Goal: Answer question/provide support

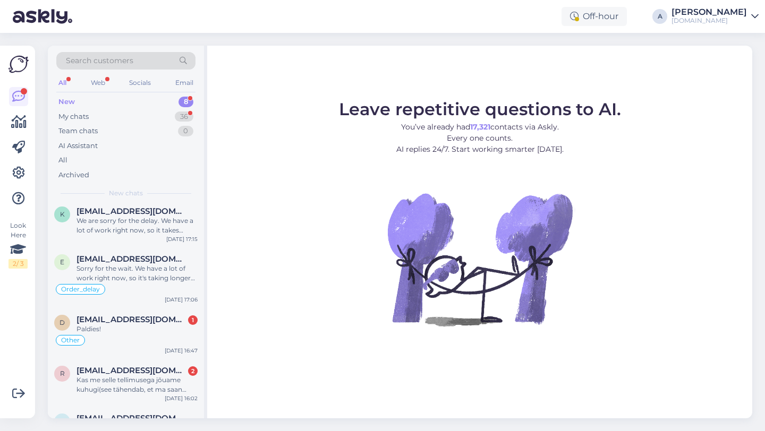
scroll to position [210, 0]
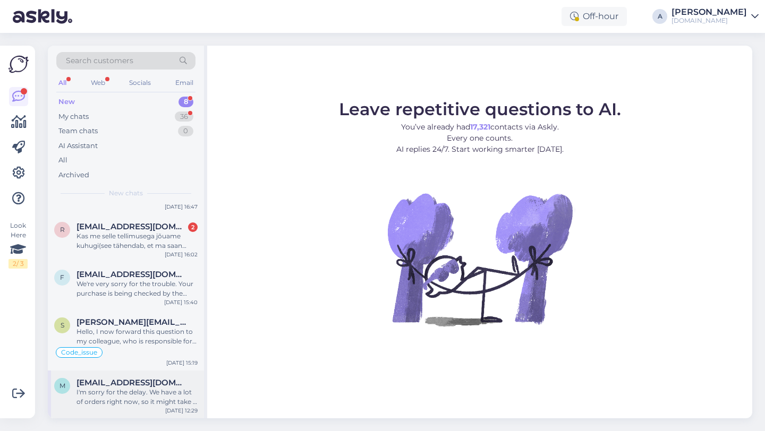
click at [140, 397] on div "I'm sorry for the delay. We have a lot of orders right now, so it might take a …" at bounding box center [136, 397] width 121 height 19
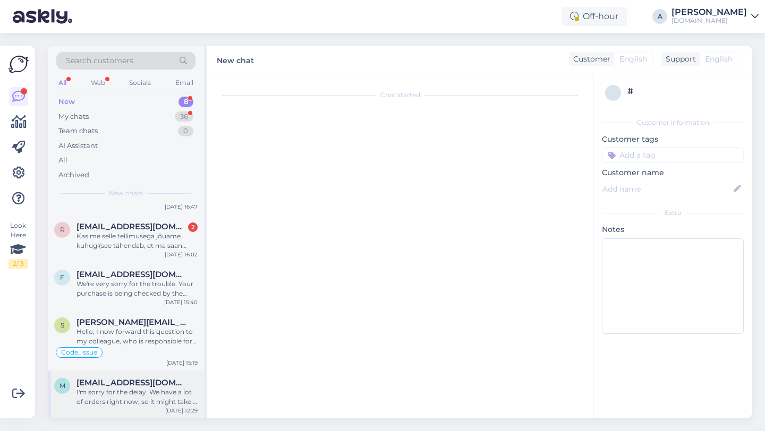
scroll to position [59, 0]
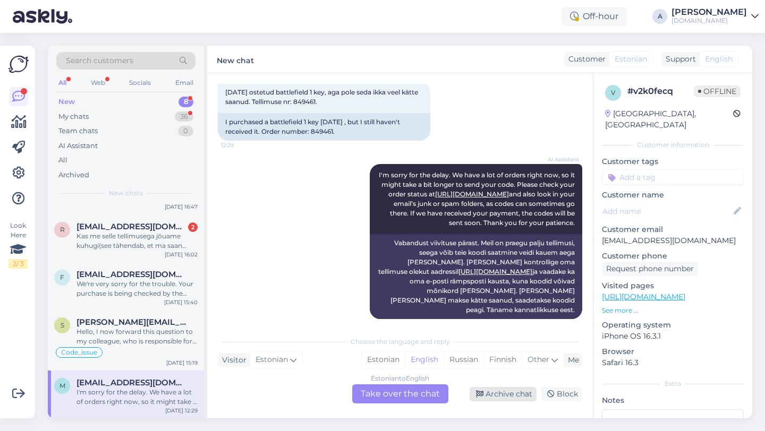
click at [500, 395] on div "Archive chat" at bounding box center [502, 394] width 67 height 14
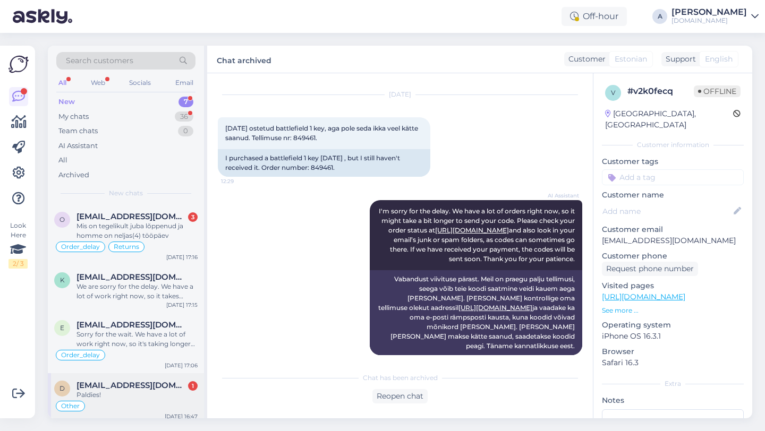
click at [123, 394] on div "Paldies!" at bounding box center [136, 395] width 121 height 10
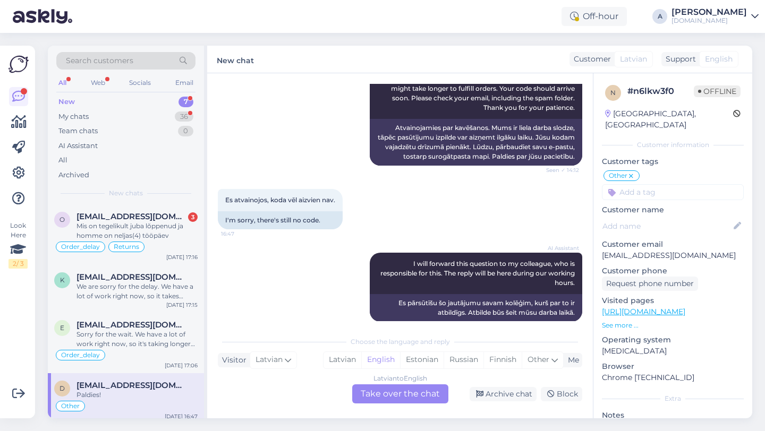
scroll to position [5175, 0]
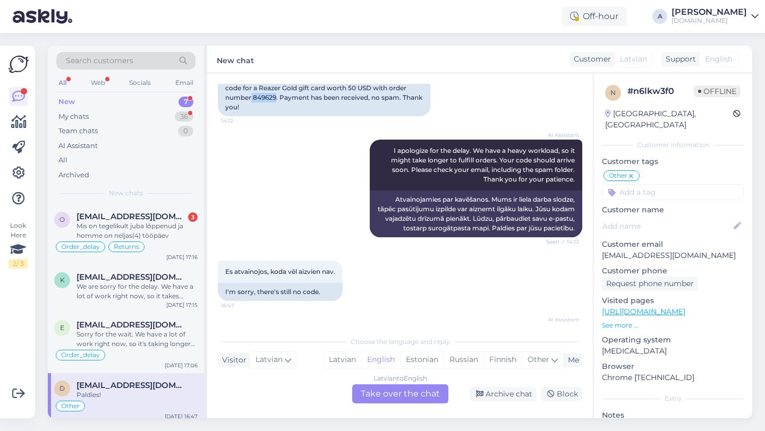
drag, startPoint x: 276, startPoint y: 165, endPoint x: 256, endPoint y: 164, distance: 19.1
click at [253, 116] on div "Hello! Please, would it be possible to receive an activation code for a Reazer …" at bounding box center [324, 93] width 212 height 47
copy div "849629"
click at [395, 391] on div "Latvian to English Take over the chat" at bounding box center [400, 393] width 96 height 19
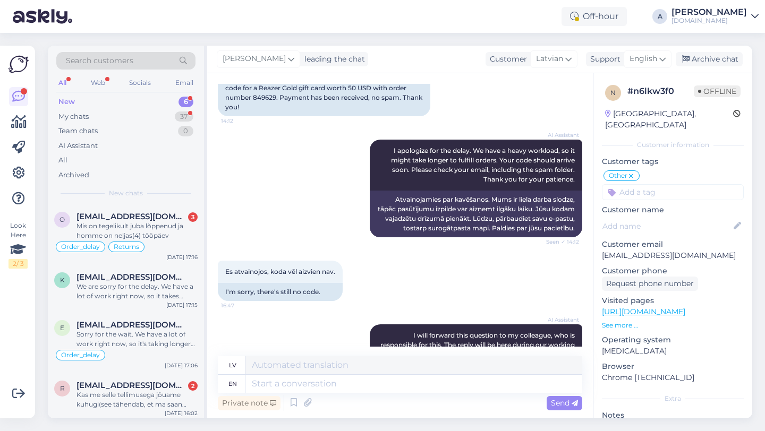
scroll to position [5374, 0]
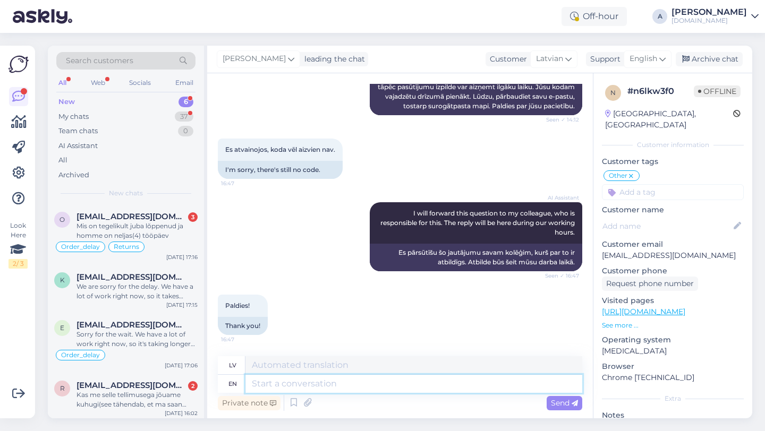
click at [272, 382] on textarea at bounding box center [413, 384] width 337 height 18
type textarea "Hey there!"
type textarea "Sveiki!"
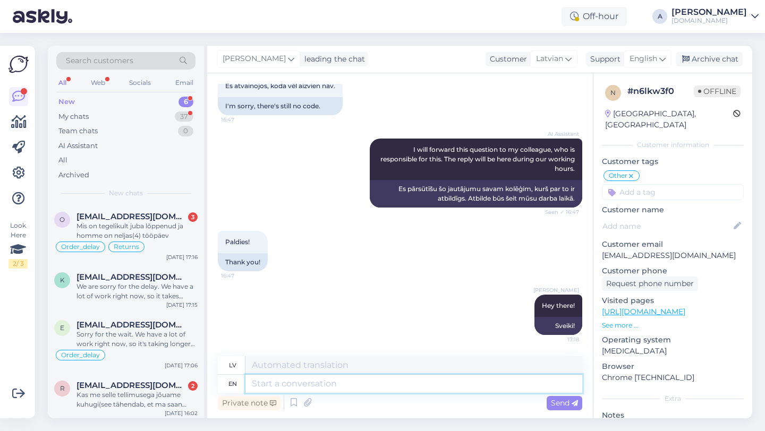
paste textarea "Currently, orders are taking longer than expected to be fulfilled. Your order w…"
type textarea "Currently, orders are taking longer than expected to be fulfilled. Your order w…"
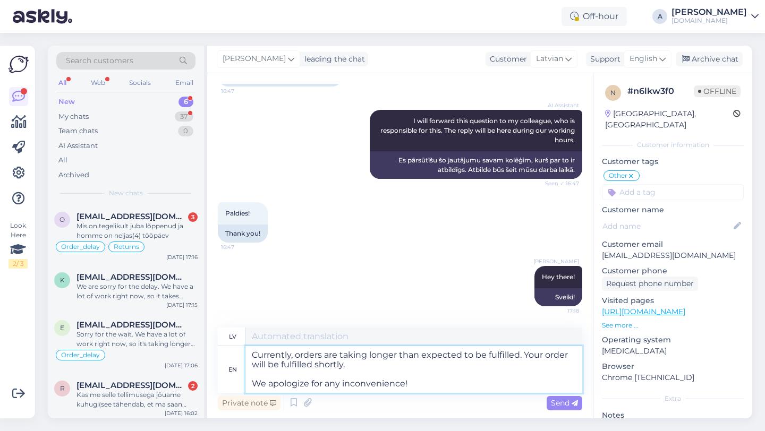
type textarea "Pašlaik pasūtījumu izpilde aizņem ilgāku laiku nekā paredzēts. Jūsu pasūtījums …"
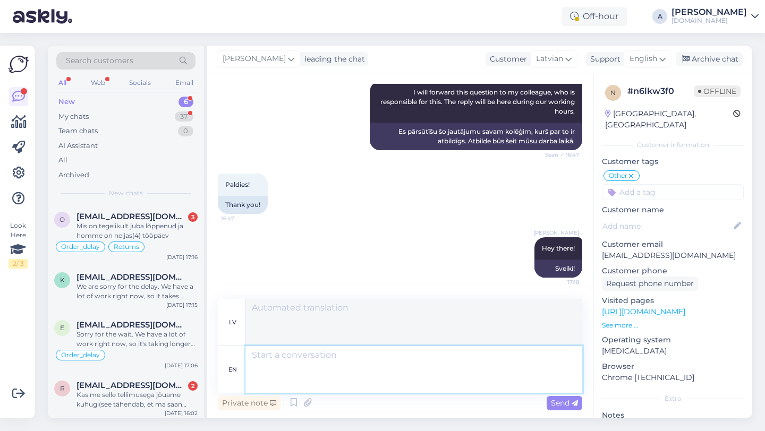
scroll to position [5558, 0]
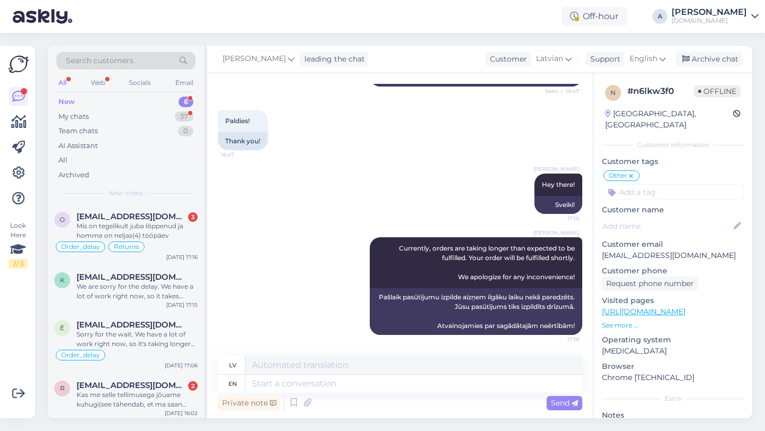
click at [619, 184] on input at bounding box center [673, 192] width 142 height 16
type input "o"
type input "r"
type input "ord"
click at [670, 217] on span "Order_delay" at bounding box center [672, 220] width 39 height 6
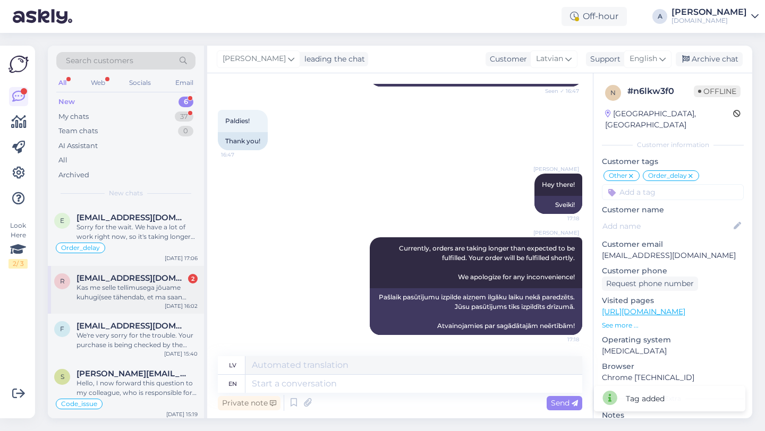
scroll to position [111, 0]
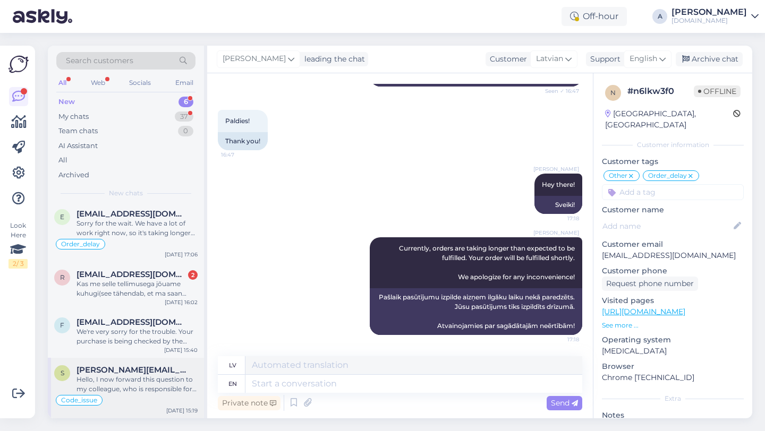
click at [158, 392] on div "Hello, I now forward this question to my colleague, who is responsible for this…" at bounding box center [136, 384] width 121 height 19
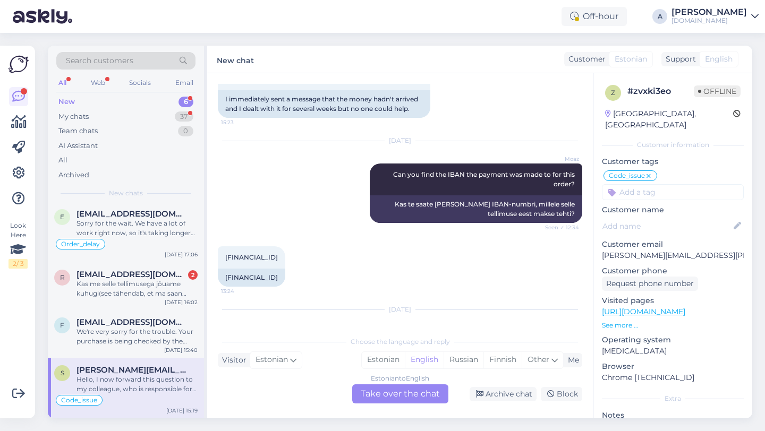
scroll to position [7097, 0]
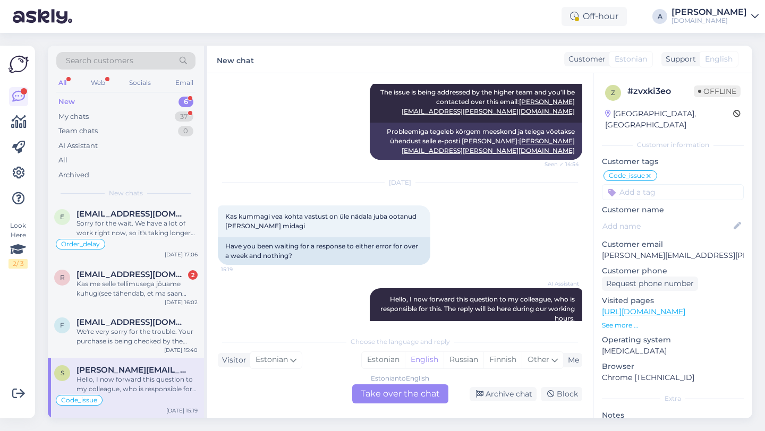
click at [389, 398] on div "Estonian to English Take over the chat" at bounding box center [400, 393] width 96 height 19
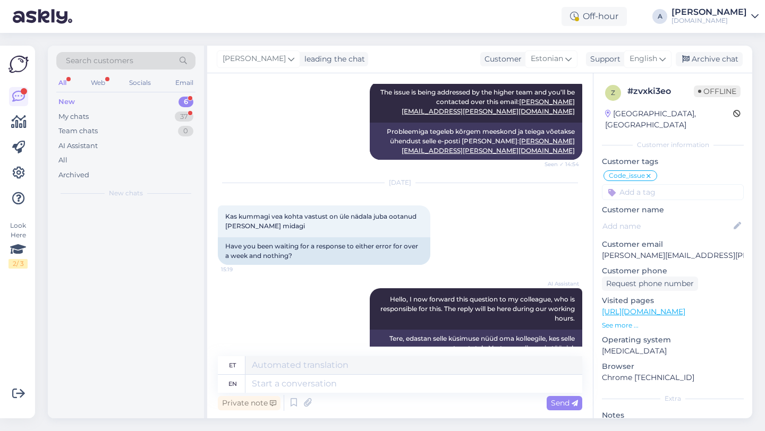
scroll to position [0, 0]
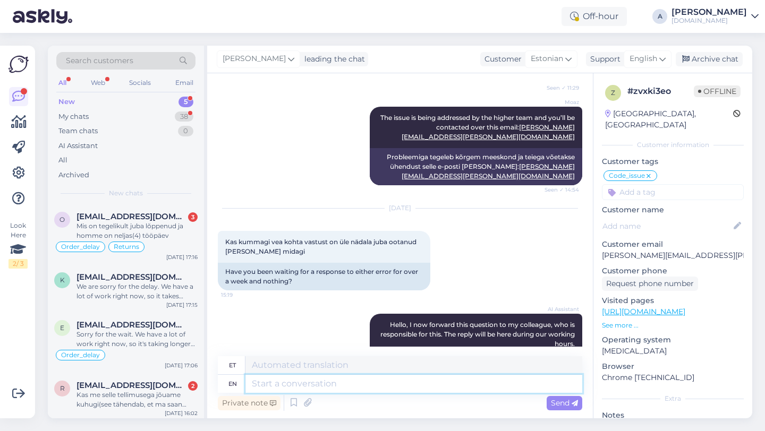
click at [313, 382] on textarea at bounding box center [413, 384] width 337 height 18
type textarea "Hy"
type textarea "Hü"
type textarea "Hey th"
type textarea "Hei"
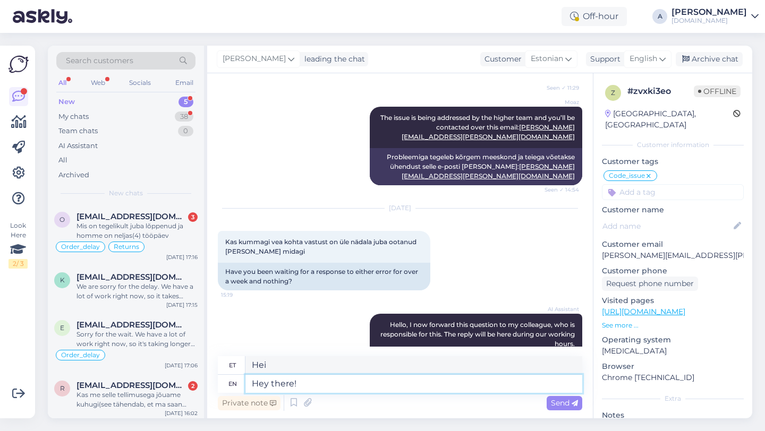
type textarea "Hey there!"
type textarea "Tere!"
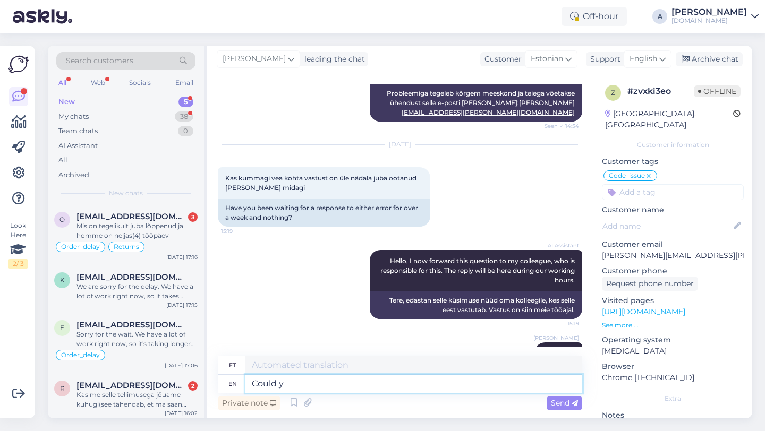
type textarea "Could yo"
type textarea "Võiks"
type textarea "Could you e"
type textarea "Kas sa saaksid"
type textarea "Could you elaborate o"
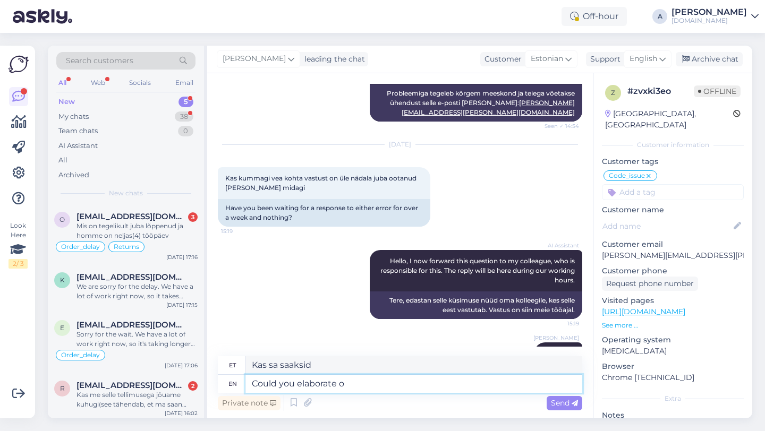
type textarea "Kas saaksite täpsustada"
type textarea "Could you elaborate on your q"
type textarea "Kas te saaksite oma"
type textarea "Could you elaborate on your query?"
type textarea "Kas te saaksite oma päringut täpsustada?"
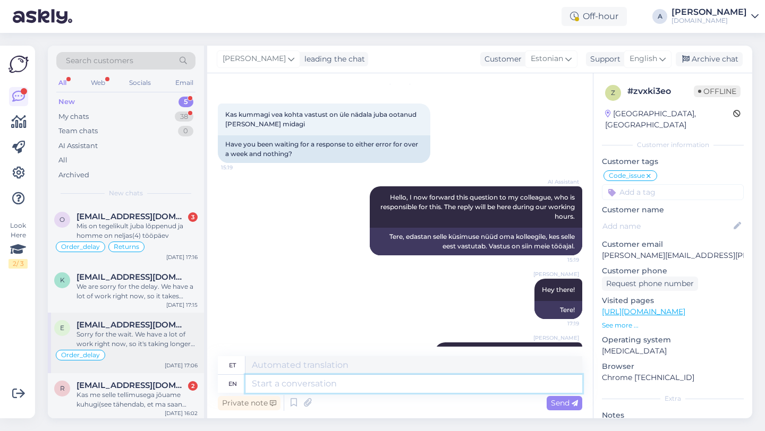
scroll to position [50, 0]
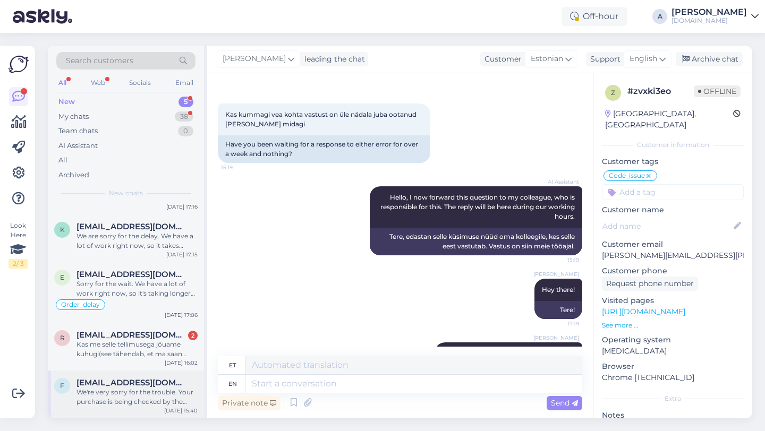
click at [138, 386] on span "[EMAIL_ADDRESS][DOMAIN_NAME]" at bounding box center [131, 383] width 110 height 10
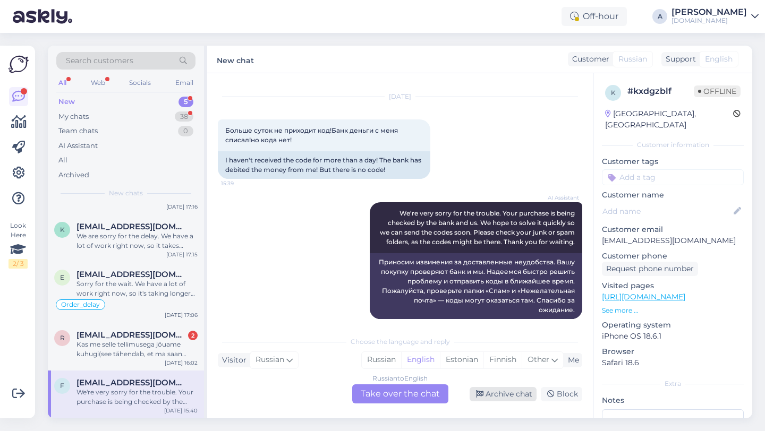
click at [497, 389] on div "Archive chat" at bounding box center [502, 394] width 67 height 14
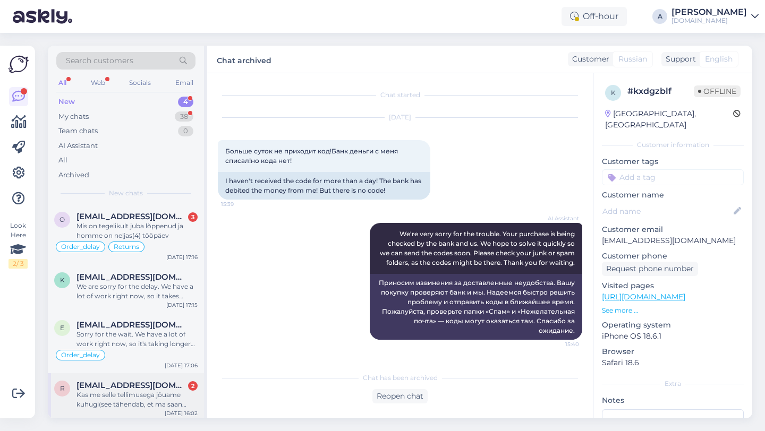
click at [104, 390] on div "Kas me selle tellimusega jõuame kuhugi(see tähendab, et ma saan konkreetse tarn…" at bounding box center [136, 399] width 121 height 19
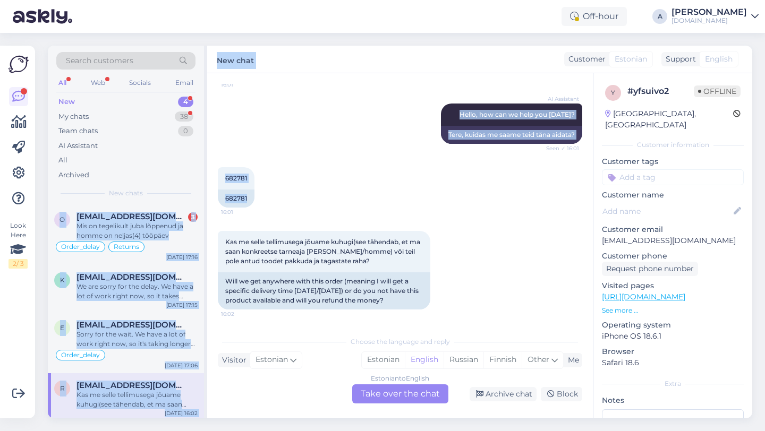
drag, startPoint x: 249, startPoint y: 196, endPoint x: 204, endPoint y: 194, distance: 44.1
click at [204, 194] on div "Search customers All Web Socials Email New 4 My chats 38 Team chats 0 AI Assist…" at bounding box center [400, 232] width 704 height 373
copy div "o [EMAIL_ADDRESS][DOMAIN_NAME] 3 Mis on tegelikult juba lõppenud ja homme on ne…"
click at [281, 182] on div "682781 16:01 682781" at bounding box center [400, 188] width 364 height 64
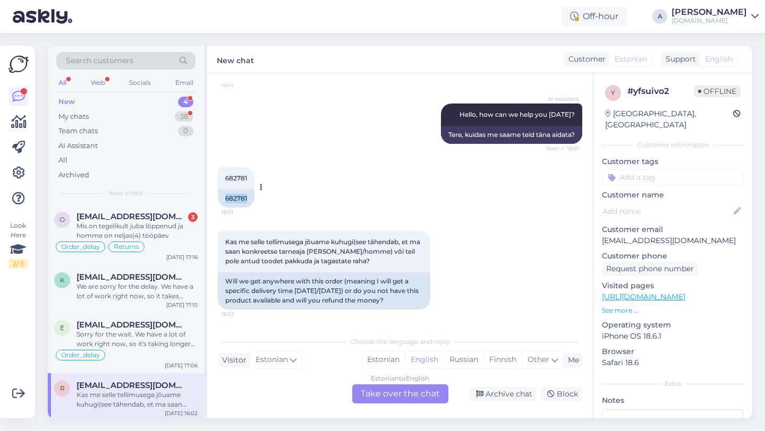
drag, startPoint x: 249, startPoint y: 196, endPoint x: 218, endPoint y: 195, distance: 30.8
click at [218, 195] on div "682781" at bounding box center [236, 199] width 37 height 18
copy div "682781"
click at [403, 394] on div "Estonian to English Take over the chat" at bounding box center [400, 393] width 96 height 19
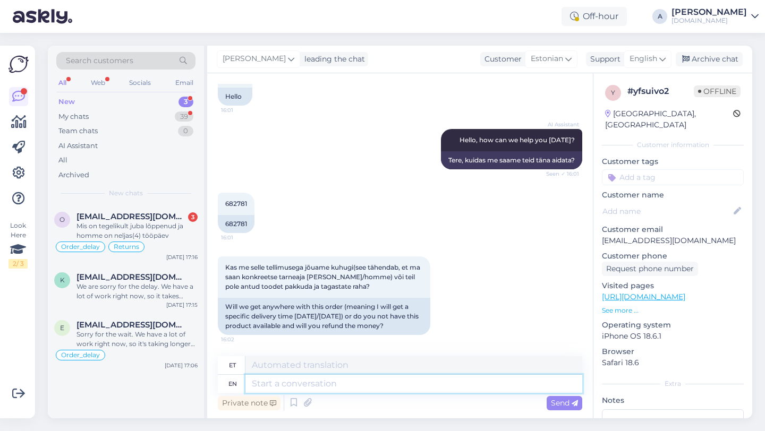
click at [326, 382] on textarea at bounding box center [413, 384] width 337 height 18
type textarea "Hey the"
type textarea "Hei"
type textarea "Hey there!"
type textarea "Tere!"
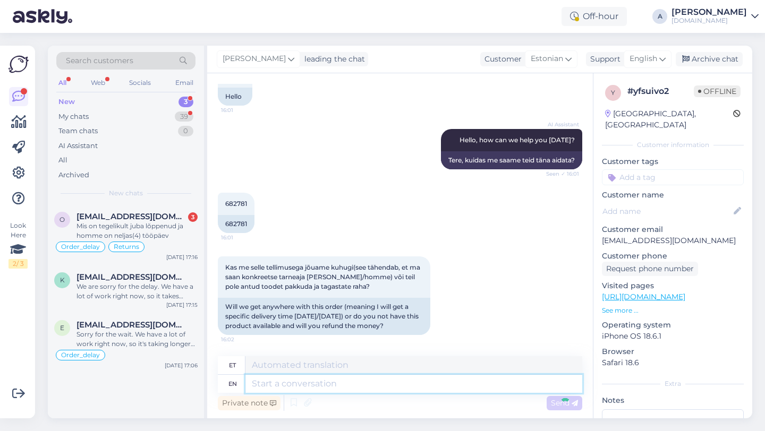
scroll to position [139, 0]
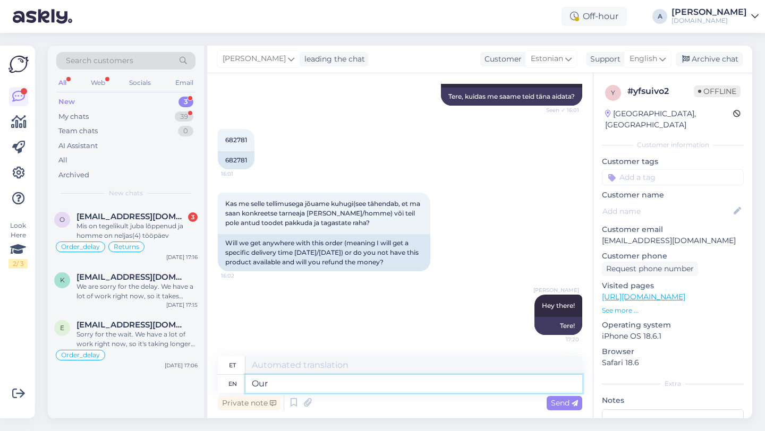
type textarea "Our t"
type textarea "Meie"
type textarea "Our team"
type textarea "Meie meeskond"
type textarea "Our team is w"
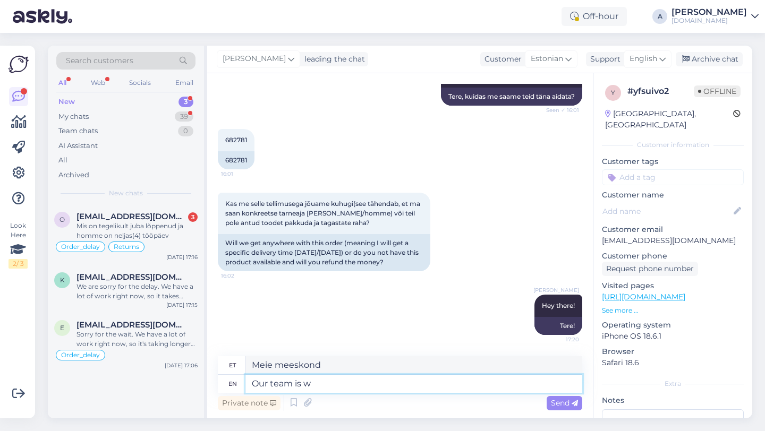
type textarea "Meie meeskond on"
type textarea "Our team is working to"
type textarea "Meie meeskond töötab"
type textarea "Our team is working to se"
type textarea "Meie meeskond töötab selle nimel, et"
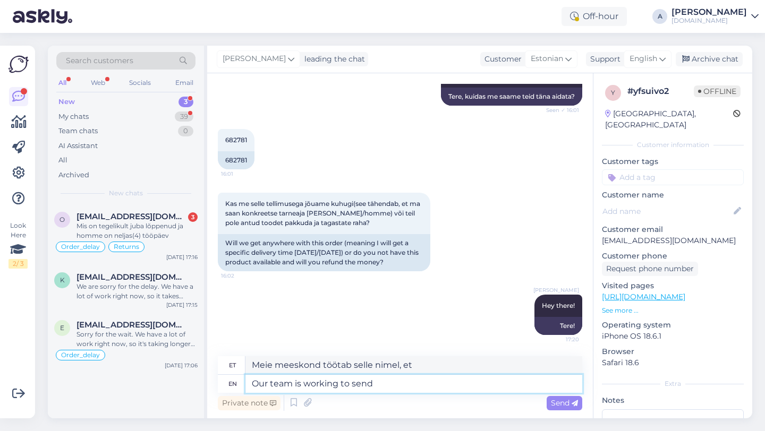
type textarea "Our team is working to send i"
type textarea "Meie meeskond töötab selle nimel, et saata"
type textarea "Our team is working to send it as"
type textarea "Meie meeskond töötab selle saatmise nimel"
type textarea "Our team is working to send it as"
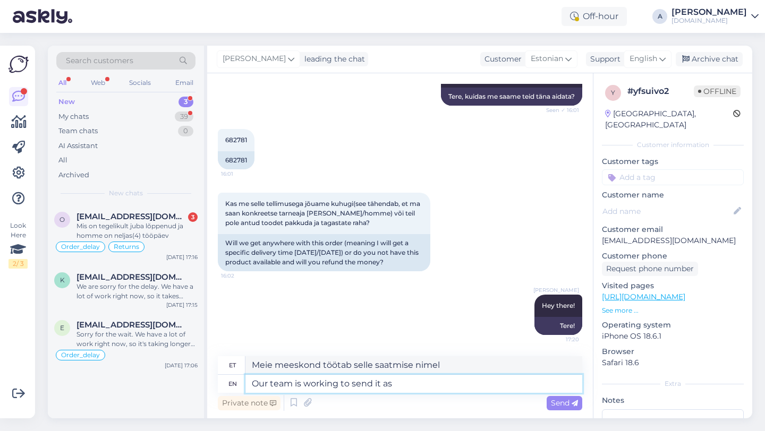
type textarea "Meie meeskond töötab selle nimel, et see saata järgmiselt"
type textarea "Our team is working to send it as soon as p"
type textarea "Meie meeskond töötab selle nimel, et see esimesel võimalusel ära saata."
type textarea "Our team is working to send it as soon as possible."
type textarea "Meie meeskond töötab selle nimel, et see võimalikult kiiresti ära saata."
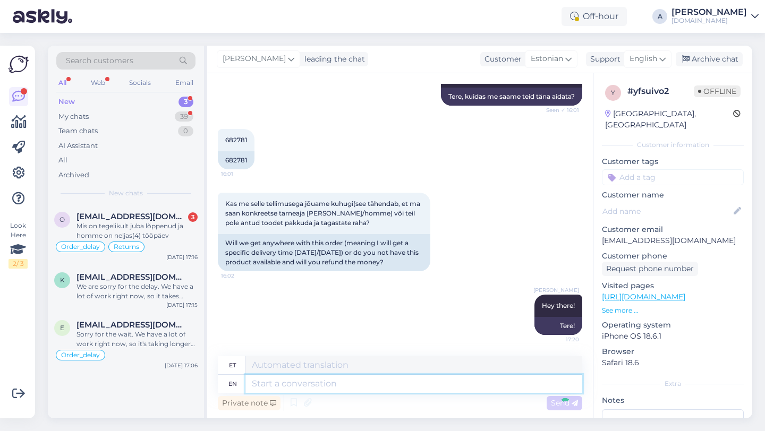
scroll to position [212, 0]
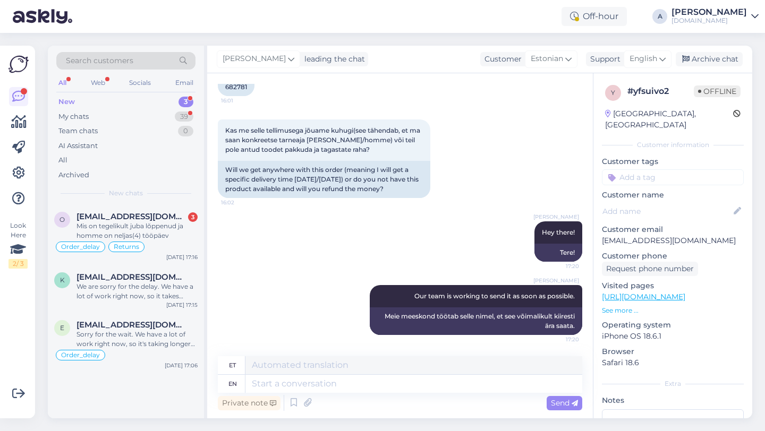
click at [628, 169] on input at bounding box center [673, 177] width 142 height 16
type input "Order"
click at [656, 202] on span "Order_delay" at bounding box center [672, 205] width 39 height 6
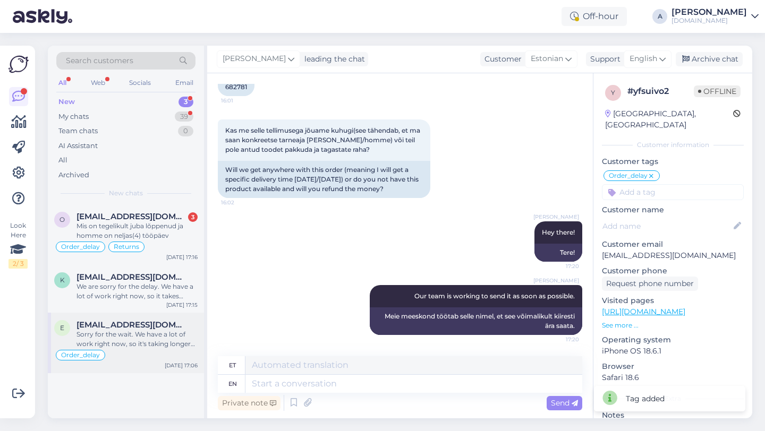
click at [143, 345] on div "Sorry for the wait. We have a lot of work right now, so it's taking longer to s…" at bounding box center [136, 339] width 121 height 19
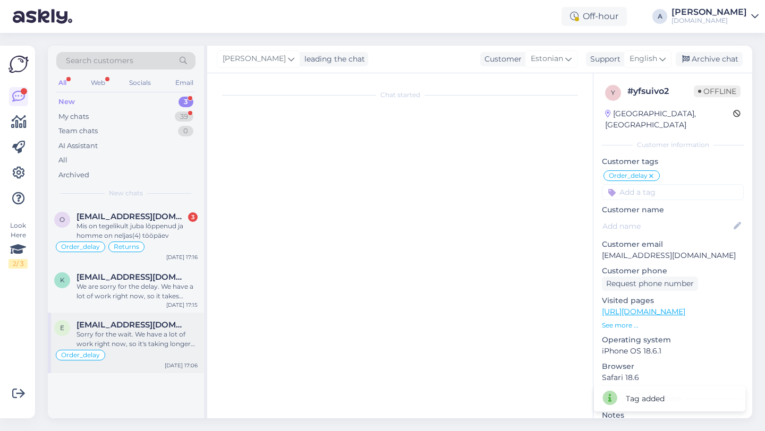
scroll to position [8926, 0]
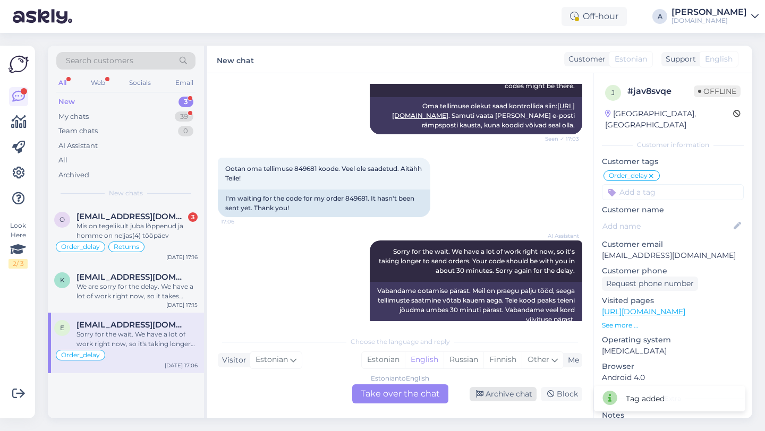
click at [503, 395] on div "Archive chat" at bounding box center [502, 394] width 67 height 14
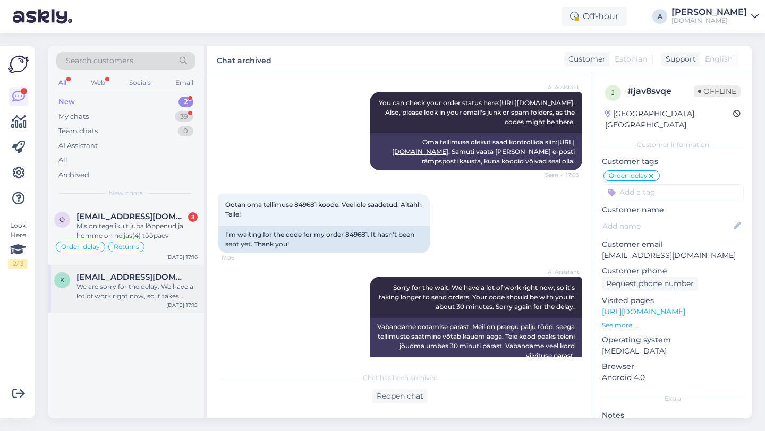
click at [152, 277] on span "[EMAIL_ADDRESS][DOMAIN_NAME]" at bounding box center [131, 277] width 110 height 10
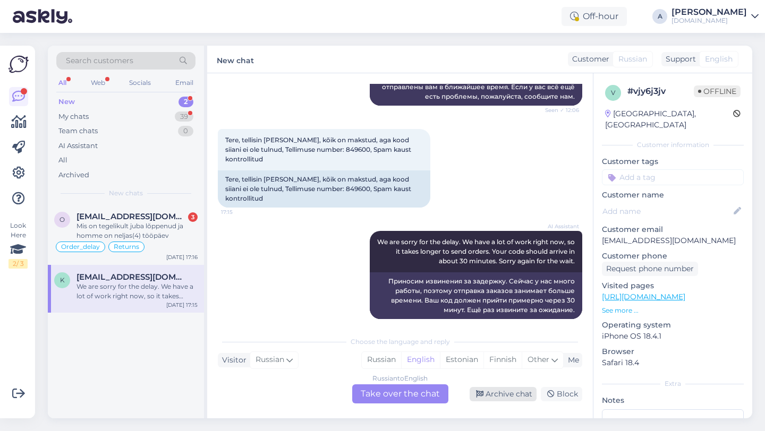
click at [520, 398] on div "Archive chat" at bounding box center [502, 394] width 67 height 14
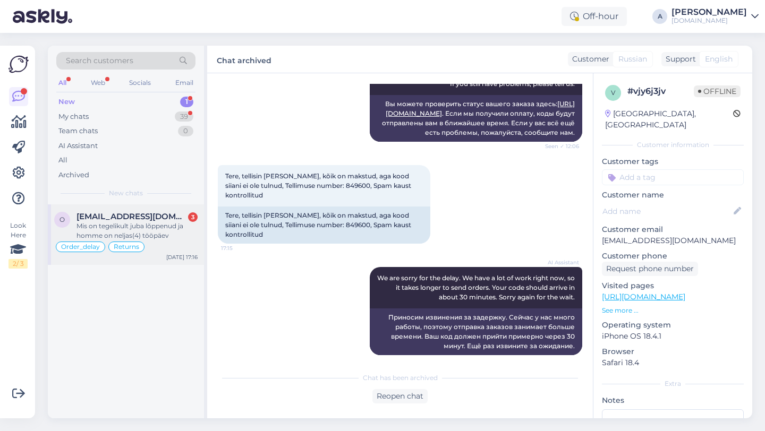
click at [138, 235] on div "Mis on tegelikult juba lõppenud ja homme on neljas(4) tööpäev" at bounding box center [136, 230] width 121 height 19
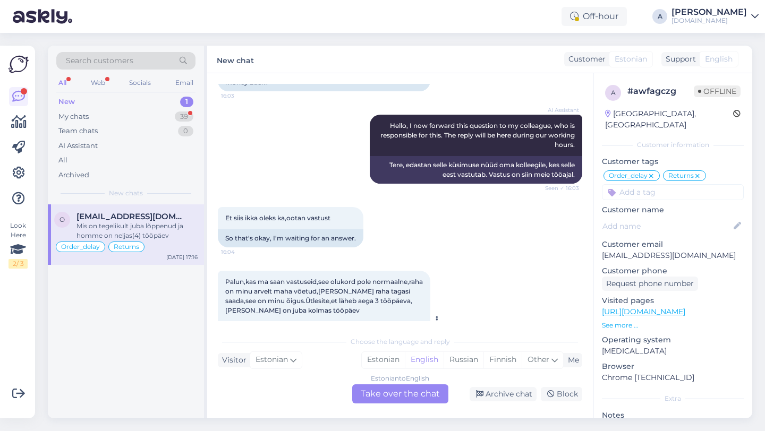
scroll to position [3086, 0]
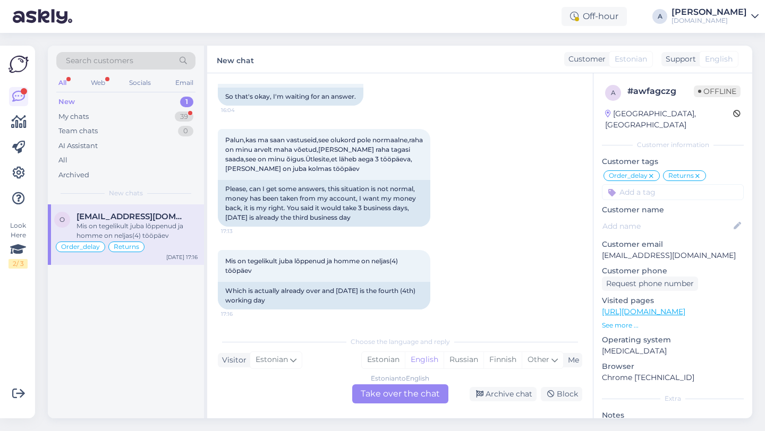
click at [390, 401] on div "Estonian to English Take over the chat" at bounding box center [400, 393] width 96 height 19
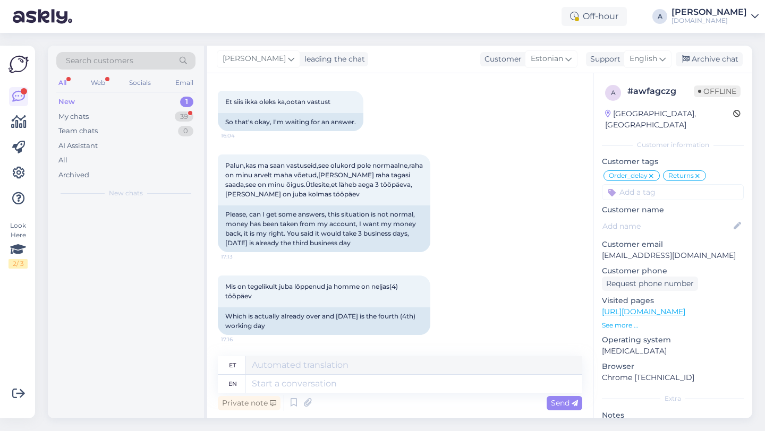
scroll to position [3060, 0]
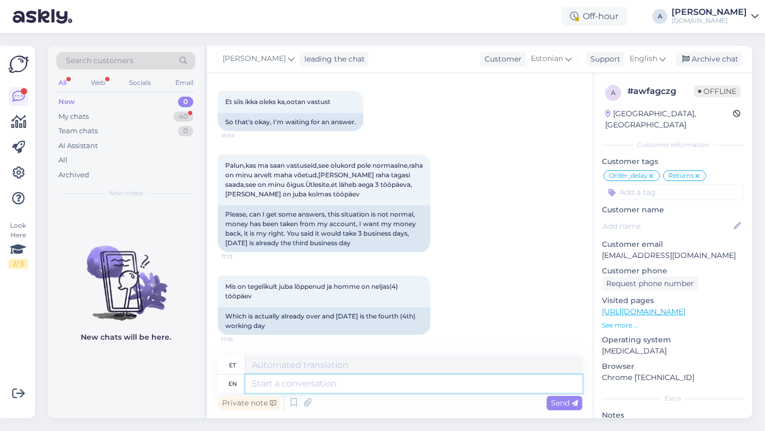
click at [344, 382] on textarea at bounding box center [413, 384] width 337 height 18
type textarea "Hey t"
type textarea "Hei"
type textarea "Hey there!"
type textarea "Tere!"
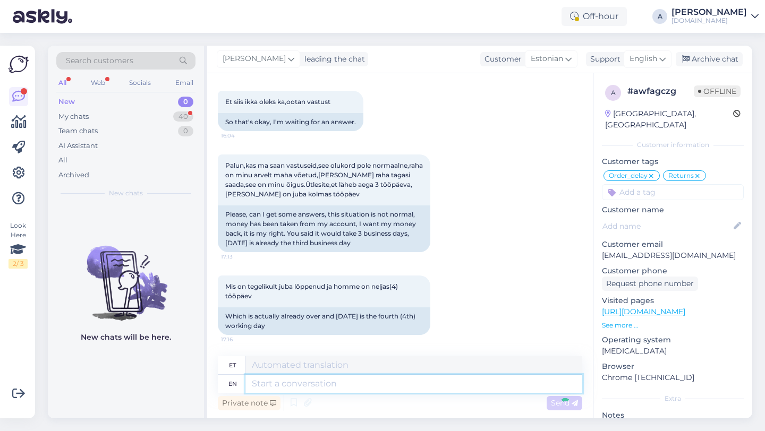
scroll to position [3124, 0]
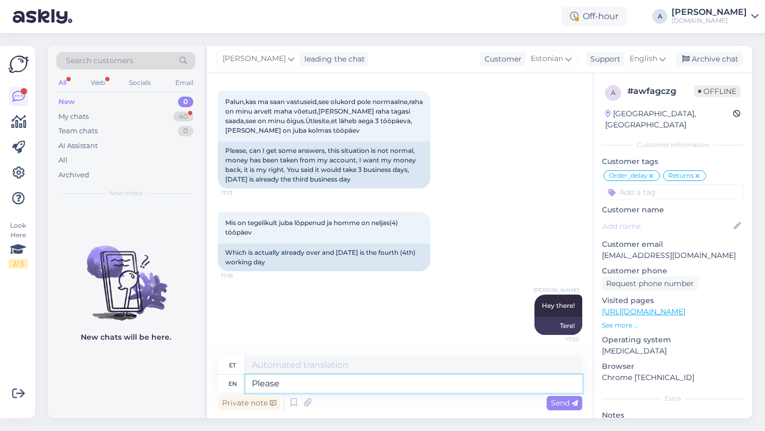
type textarea "Please s"
type textarea "Palun"
type textarea "Please share wi"
type textarea "Palun jaga"
type textarea "Please share with me"
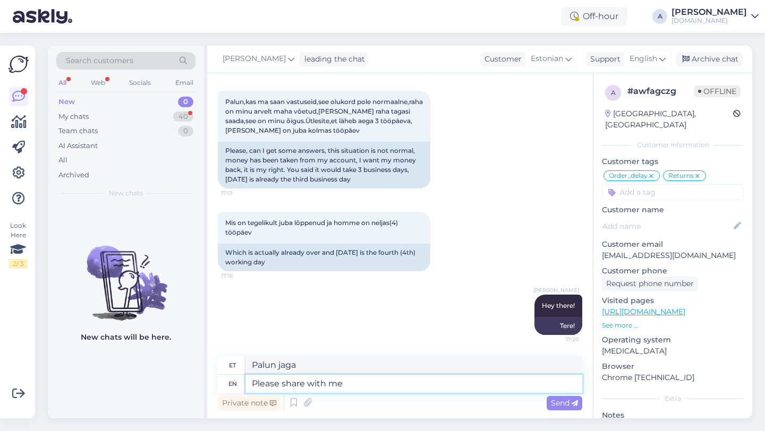
type textarea "Palun jagage"
type textarea "Please share with me yo"
type textarea "Palun jaga minuga"
type textarea "Please share with me your ord"
type textarea "Palun jaga minuga oma"
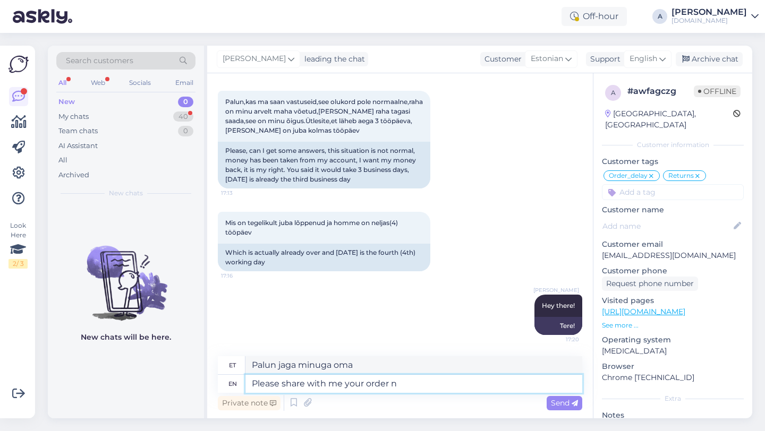
type textarea "Please share with me your order nu"
type textarea "Palun jaga minuga oma tellimust"
type textarea "Please share with me your order number."
type textarea "Palun jaga minuga oma tellimuse numbrit."
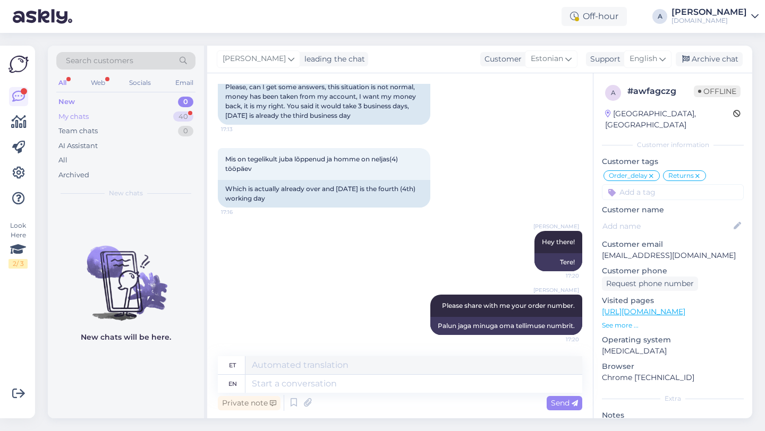
click at [189, 117] on div "40" at bounding box center [183, 117] width 20 height 11
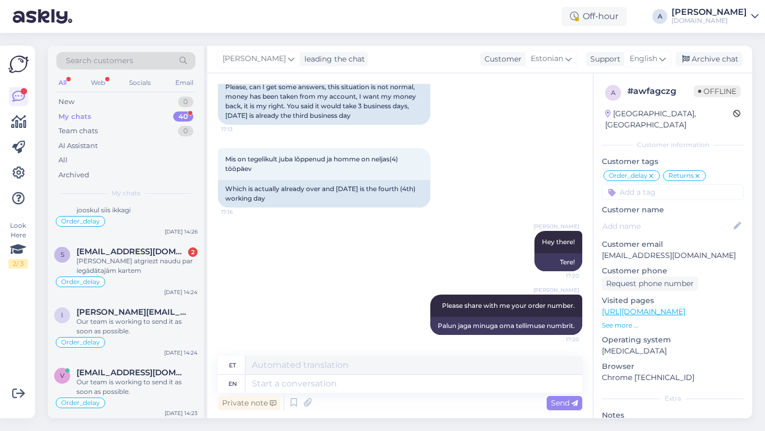
scroll to position [613, 0]
click at [151, 272] on div "[PERSON_NAME] atgriezt naudu par iegādātajām kartem" at bounding box center [136, 264] width 121 height 19
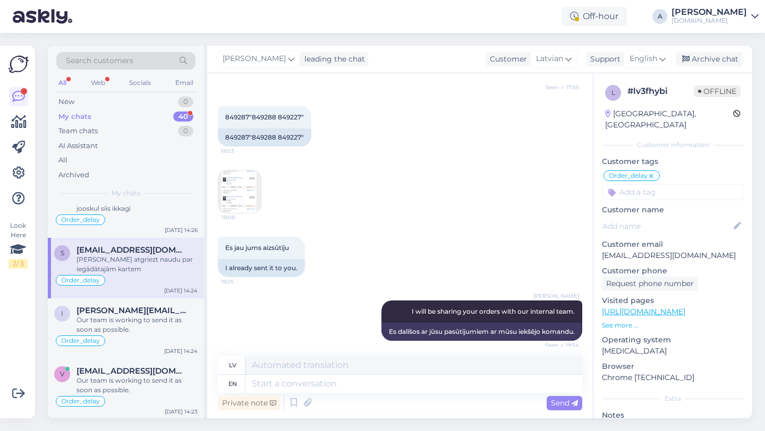
scroll to position [671, 0]
drag, startPoint x: 301, startPoint y: 147, endPoint x: 279, endPoint y: 149, distance: 22.4
click at [279, 147] on div "849287"849288 849227"" at bounding box center [264, 138] width 93 height 18
copy div "849227"
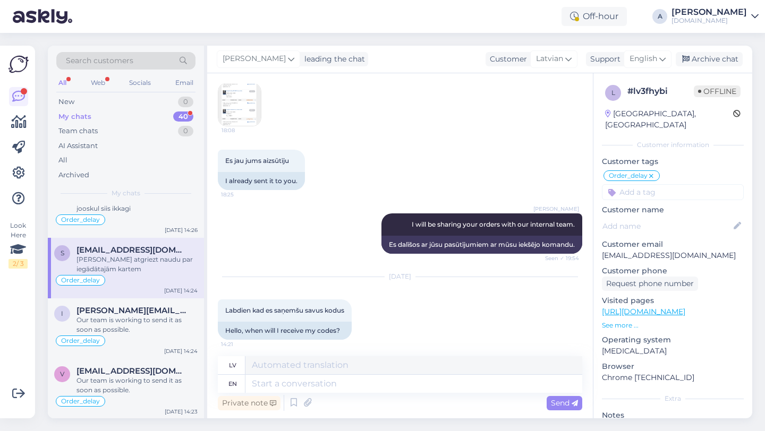
scroll to position [836, 0]
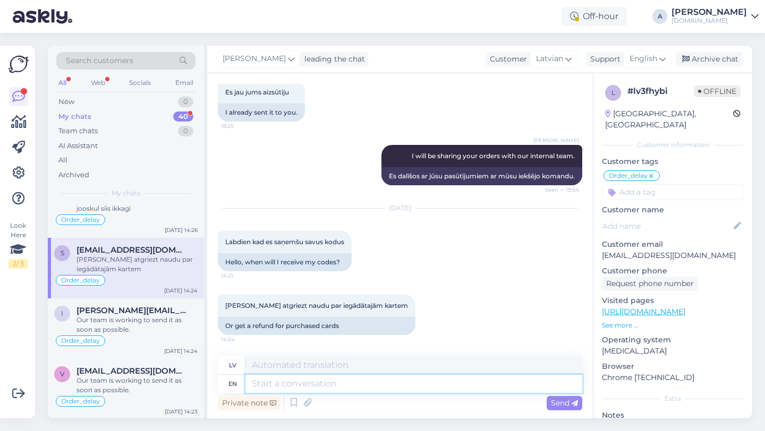
click at [307, 381] on textarea at bounding box center [413, 384] width 337 height 18
type textarea "Thans"
type textarea "Paldies"
type textarea "Thanks for b"
type textarea "Paldies par"
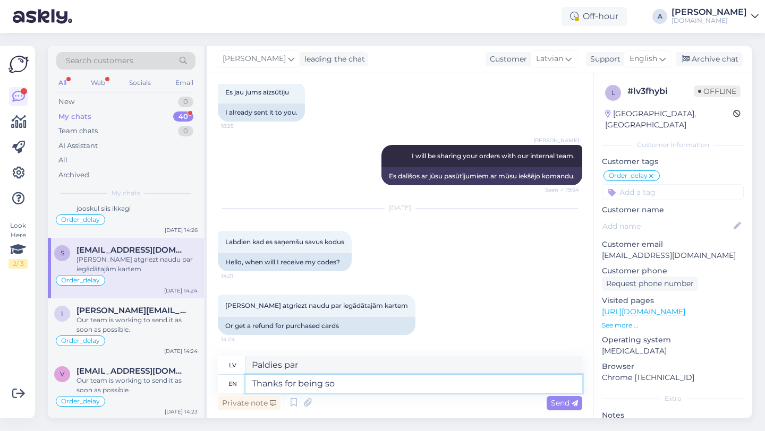
type textarea "Thanks for being so"
type textarea "Paldies, ka esi"
type textarea "Thanks for being so pa"
type textarea "Paldies, ka esi tāds"
type textarea "Thanks for being so patient."
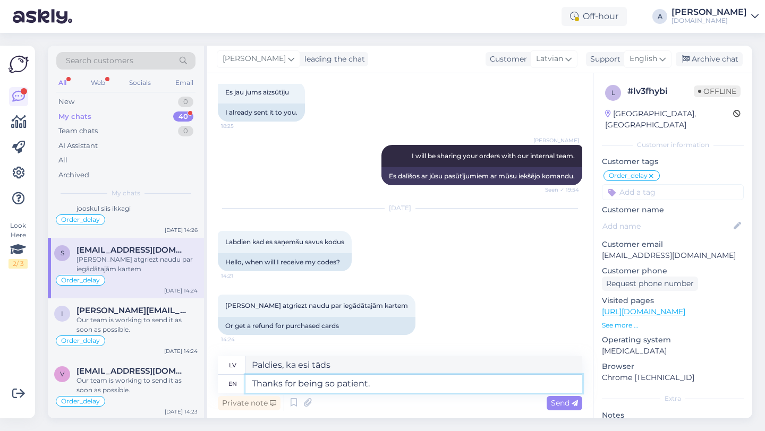
type textarea "Paldies par pacietību."
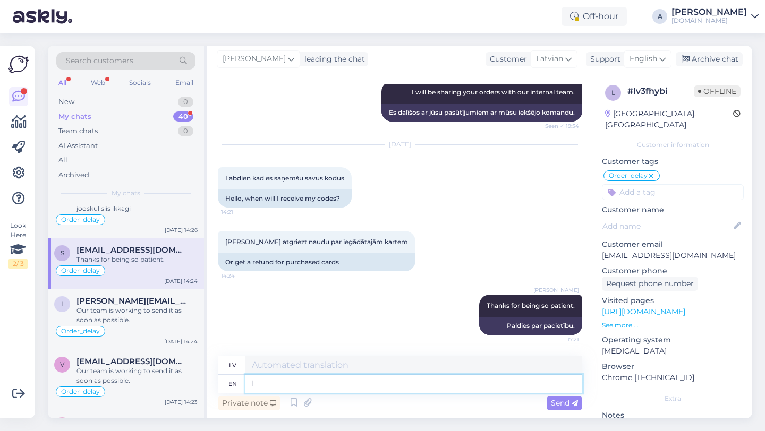
type textarea "I c"
type textarea "Es"
type textarea "I can se"
type textarea "Es varu"
type textarea "I can see i"
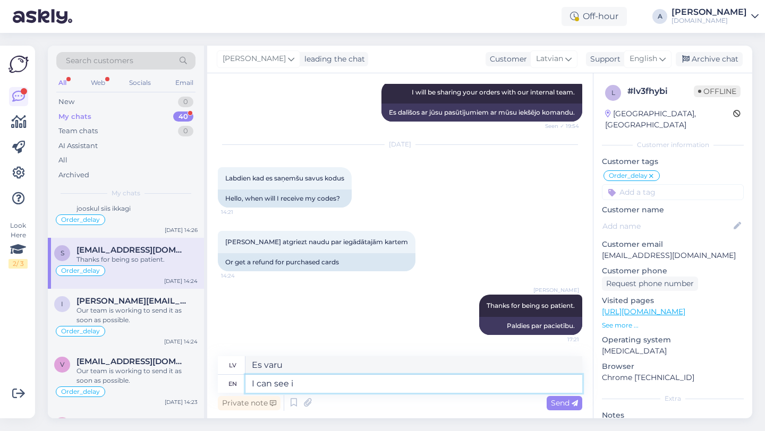
type textarea "Es redzu"
type textarea "I can see internally th"
type textarea "Es varu redzēt iekšēji"
type textarea "I can see internally that y"
type textarea "Es to varu redzēt iekšēji"
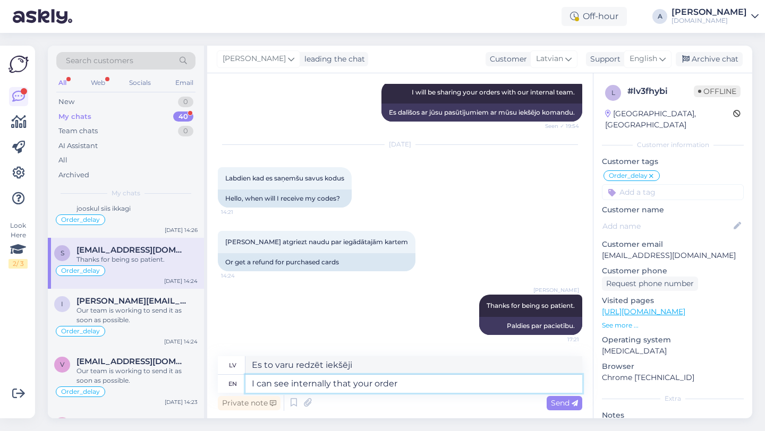
type textarea "I can see internally that your order"
type textarea "Es iekšēji redzu, ka tavs"
type textarea "I can see internally that your order wa"
type textarea "Es iekšēji redzu, ka jūsu pasūtījums"
type textarea "I can see internally that your order was co"
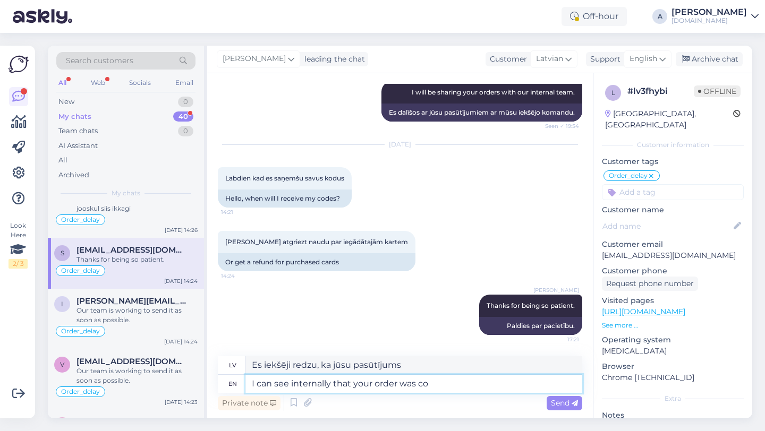
type textarea "Es iekšēji redzu, ka jūsu pasūtījums bija"
type textarea "I can see internally that your order was completed."
type textarea "Es iekšēji redzu, ka jūsu pasūtījums ir izpildīts."
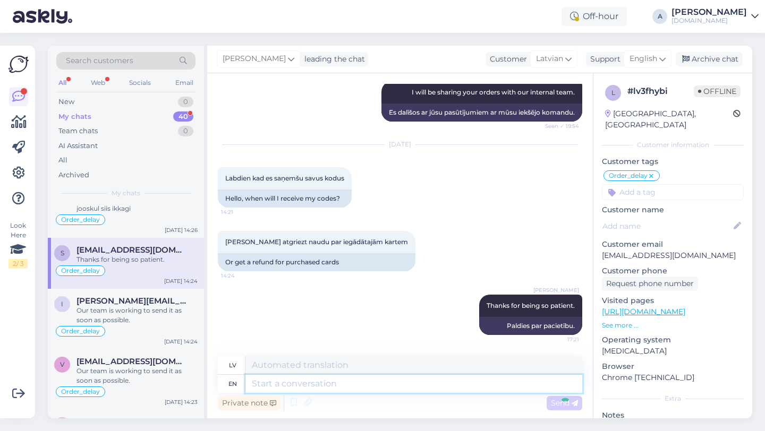
scroll to position [964, 0]
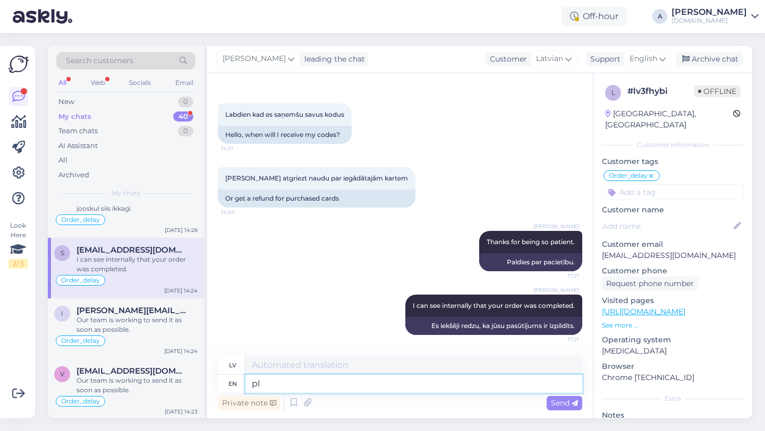
type textarea "p"
type textarea "P"
type textarea "l"
type textarea "Please check"
type textarea "Lūdzu"
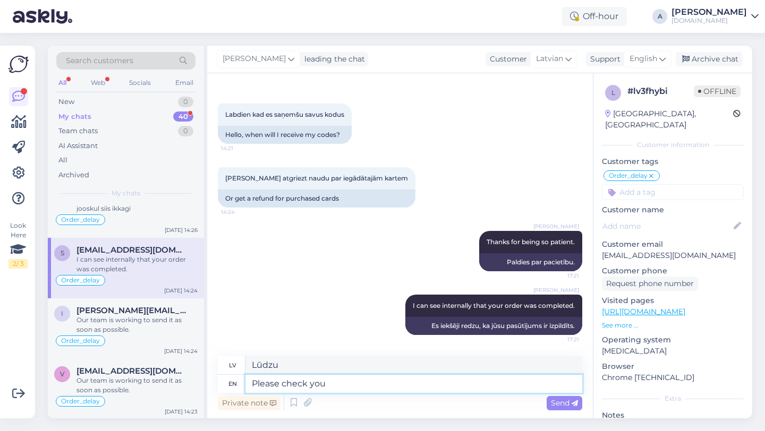
type textarea "Please check your"
type textarea "Lūdzu, pārbaudiet"
type textarea "Please check your e"
type textarea "Lūdzu, pārbaudiet savu"
type textarea "Please check your email and"
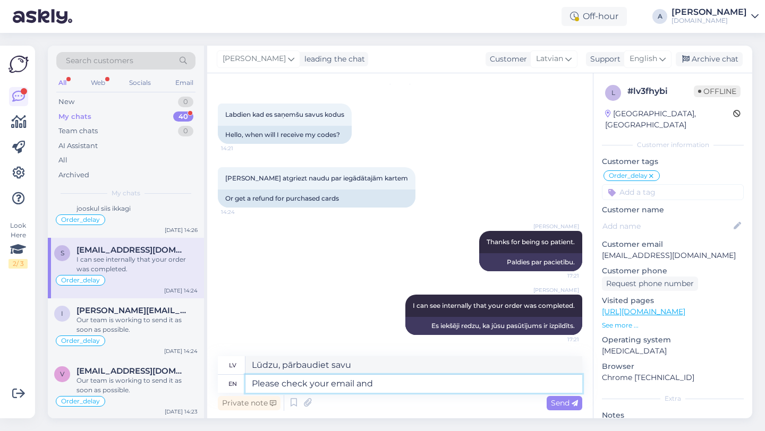
type textarea "Lūdzu, pārbaudiet savu e-pastu"
type textarea "Please check your email and sp"
type textarea "Lūdzu, pārbaudiet savu e-pastu un"
type textarea "Please check your email and spam"
type textarea "Lūdzu, pārbaudiet savu e-pastu un surogātpastu"
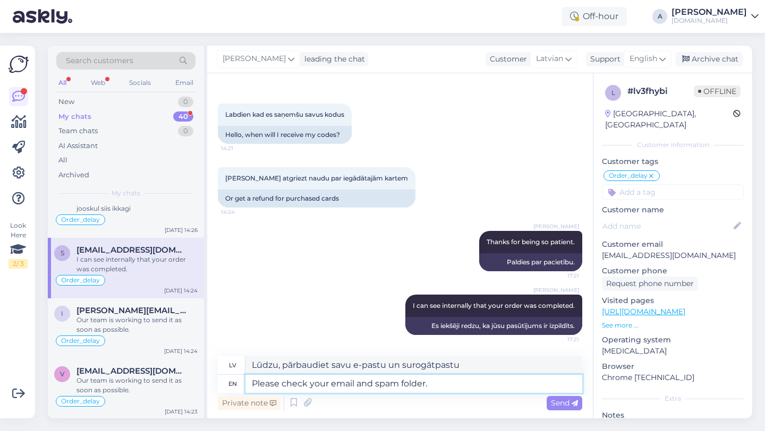
type textarea "Please check your email and spam folder."
type textarea "Lūdzu, pārbaudiet savu e-pastu un surogātpasta mapi."
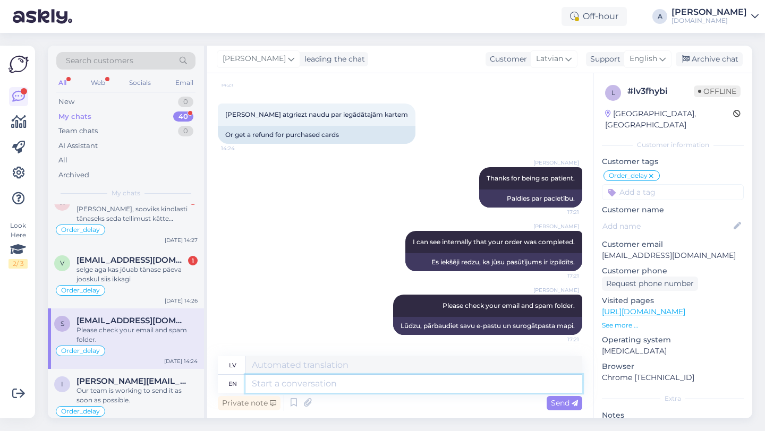
scroll to position [538, 0]
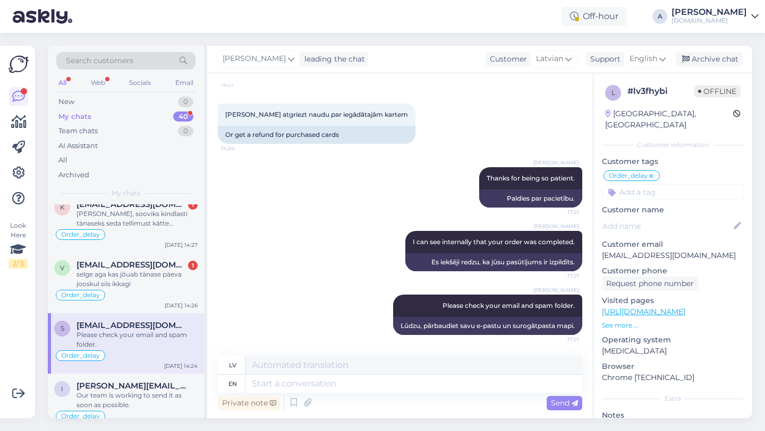
click at [130, 280] on div "selge aga kas jõuab tänase päeva jooskul siis ikkagi" at bounding box center [136, 279] width 121 height 19
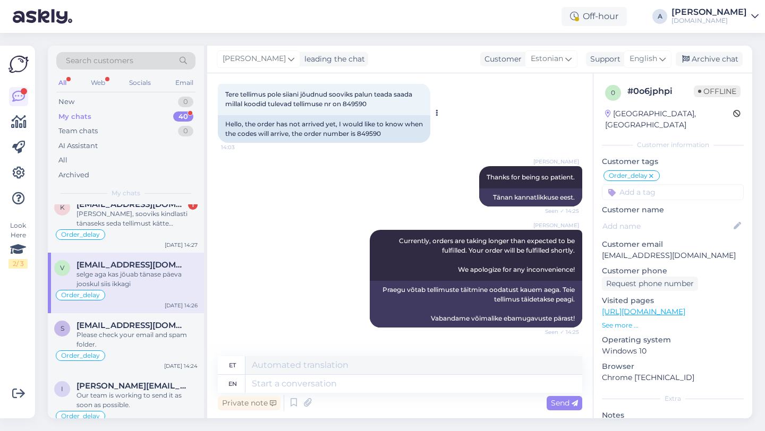
scroll to position [528, 0]
drag, startPoint x: 405, startPoint y: 133, endPoint x: 381, endPoint y: 134, distance: 23.4
click at [378, 134] on div "Hello, the order has not arrived yet, I would like to know when the codes will …" at bounding box center [324, 129] width 212 height 28
copy div "849590"
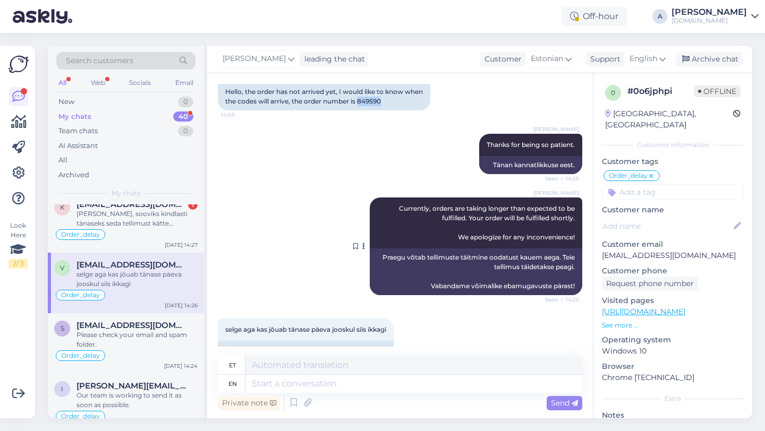
scroll to position [1655, 0]
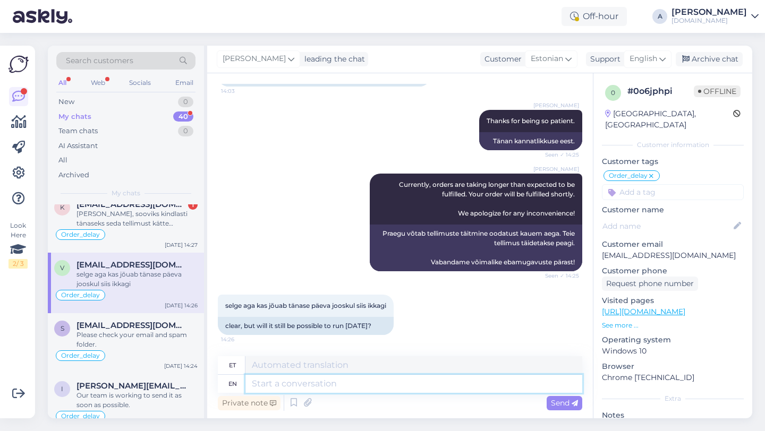
click at [322, 383] on textarea at bounding box center [413, 384] width 337 height 18
type textarea "Our"
type textarea "Meie"
type textarea "Our team is"
type textarea "Meie meeskond"
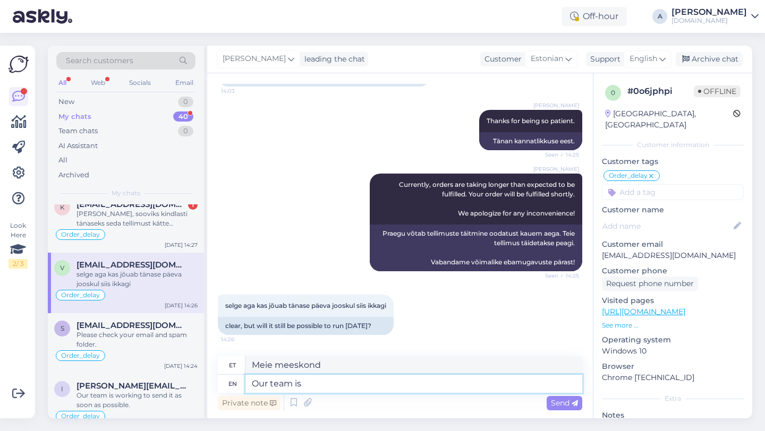
type textarea "Our team is"
type textarea "Meie meeskond on"
type textarea "Our team is working to"
type textarea "Meie meeskond töötab"
type textarea "Our team is working to sen"
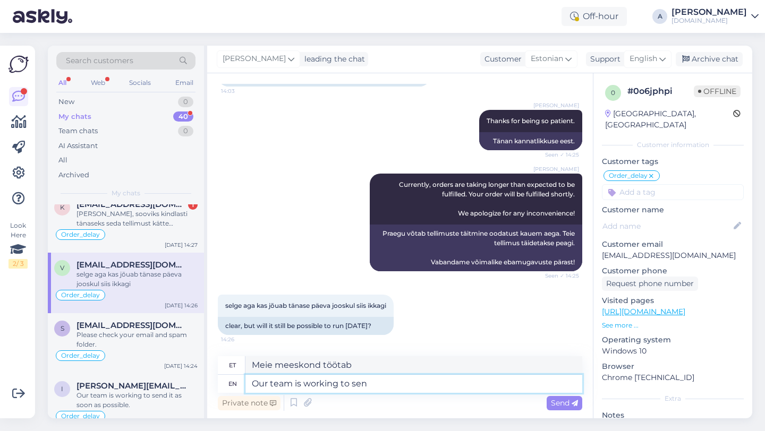
type textarea "Meie meeskond töötab selle nimel, et"
type textarea "Our team is working to send t"
type textarea "Meie meeskond töötab selle nimel, et saata"
type textarea "Our team is working to send the product as"
type textarea "Meie meeskond töötab toote saatmise nimel"
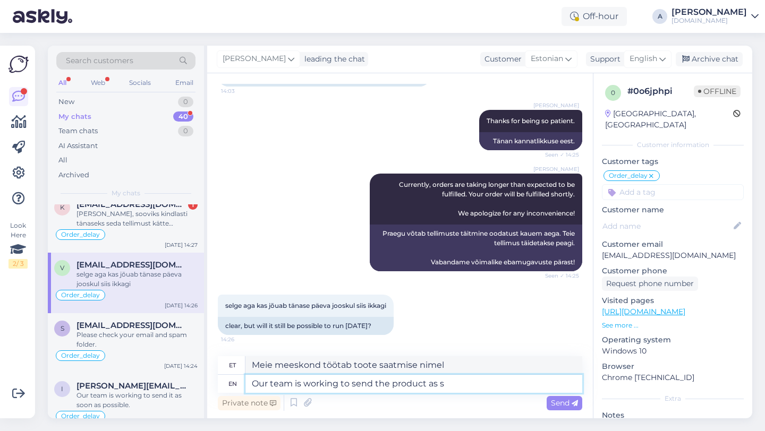
type textarea "Our team is working to send the product as so"
type textarea "Meie meeskond töötab selle nimel, et toode saata järgmiselt"
type textarea "Our team is working to send the product as soon as p"
type textarea "Meie meeskond töötab selle nimel, et toode võimalikult kiiresti [PERSON_NAME] t…"
type textarea "Our team is working to send the product as soon as possible."
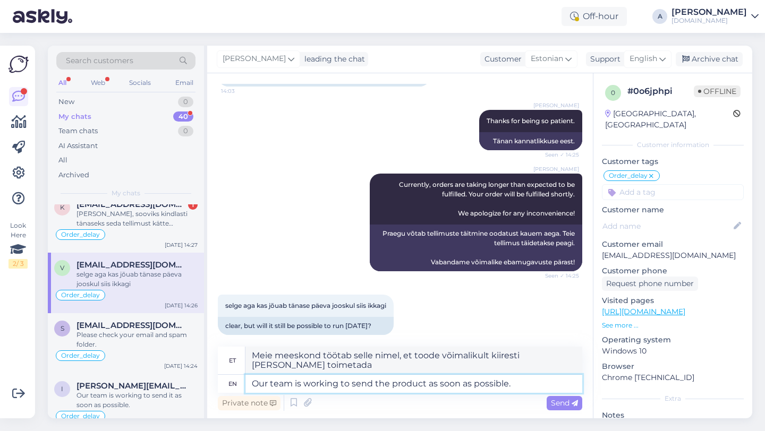
type textarea "Meie meeskond töötab selle nimel, et toode võimalikult kiiresti kohale toimetad…"
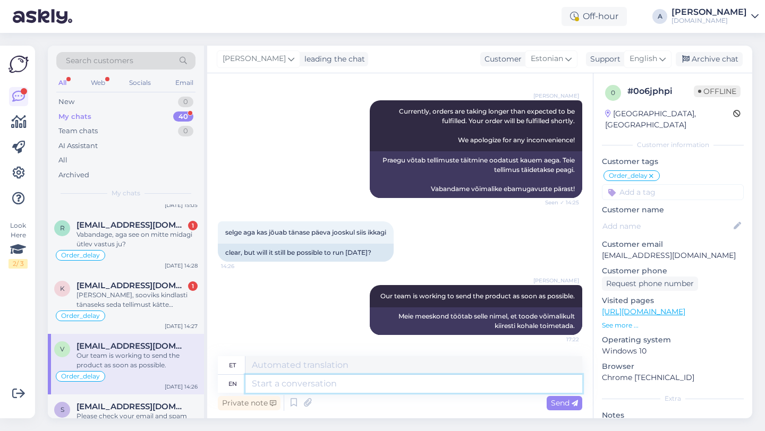
scroll to position [445, 0]
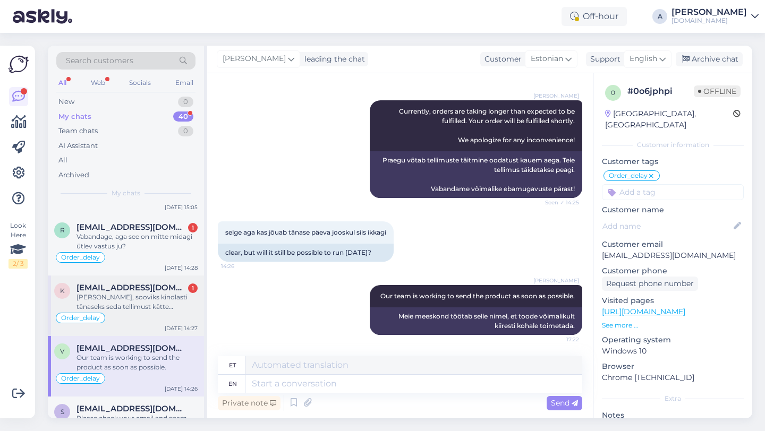
click at [117, 294] on div "[PERSON_NAME], sooviks kindlasti tänaseks seda tellimust kätte [PERSON_NAME] se…" at bounding box center [136, 302] width 121 height 19
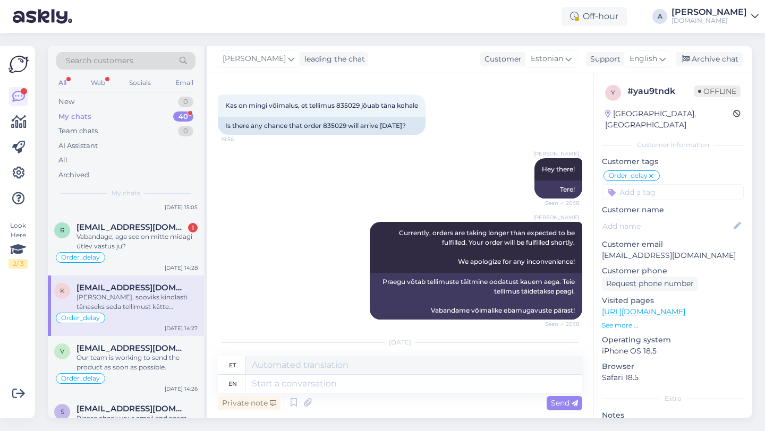
scroll to position [465, 0]
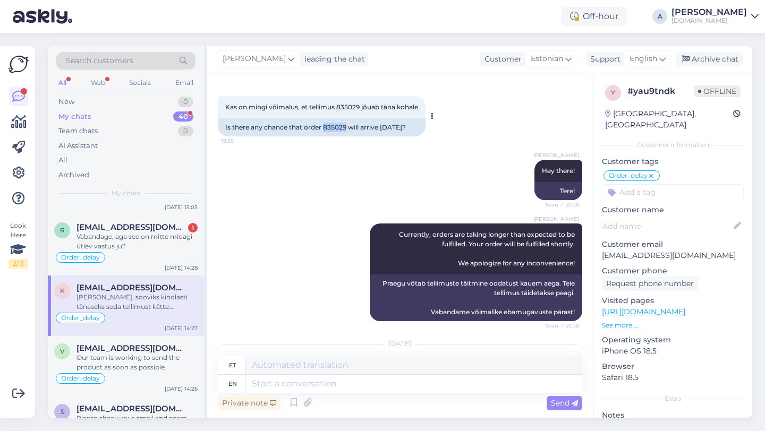
drag, startPoint x: 348, startPoint y: 129, endPoint x: 326, endPoint y: 129, distance: 21.8
click at [326, 129] on div "Is there any chance that order 835029 will arrive [DATE]?" at bounding box center [322, 127] width 208 height 18
copy div "835029"
click at [288, 389] on textarea at bounding box center [413, 384] width 337 height 18
type textarea "P"
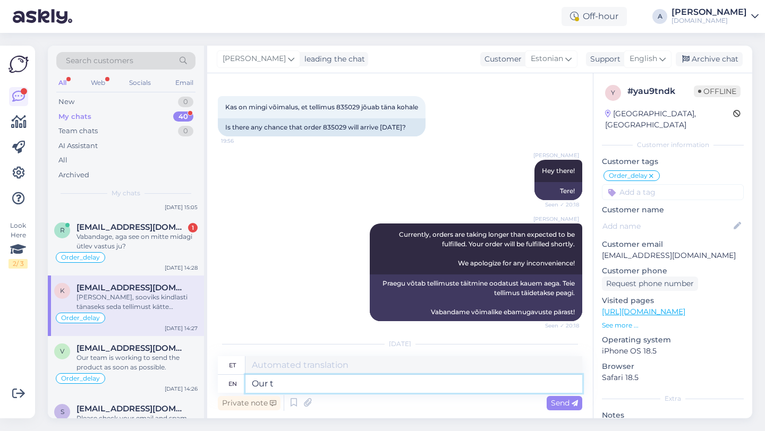
type textarea "Our te"
type textarea "Meie"
type textarea "Our team i"
type textarea "Meie meeskond"
type textarea "Our team is w"
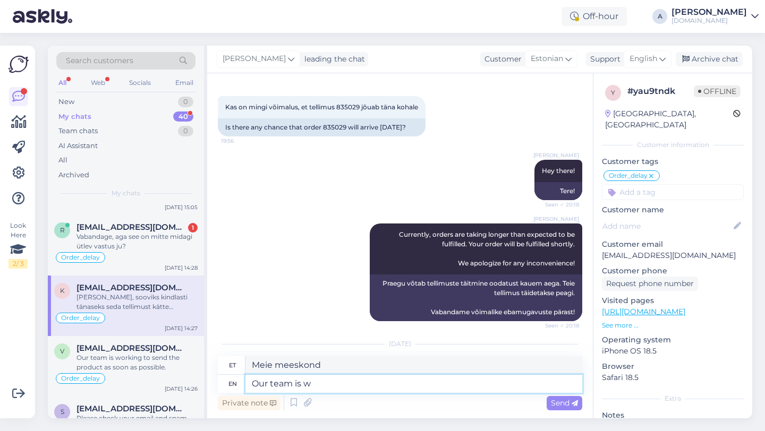
type textarea "Meie meeskond on"
type textarea "Our team is working to"
type textarea "Meie meeskond töötab"
type textarea "Our team is working to s"
type textarea "Meie meeskond töötab selle nimel, et"
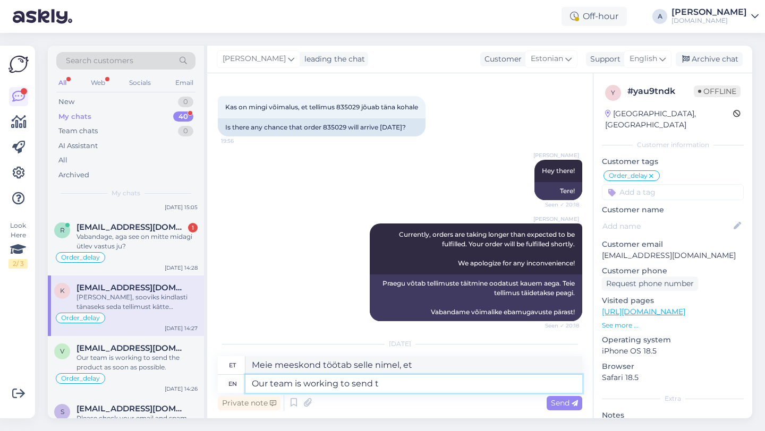
type textarea "Our team is working to send tu"
type textarea "Meie meeskond töötab selle nimel, et saata"
type textarea "Our team is working to send the product as"
type textarea "Meie meeskond töötab toote saatmise nimel"
type textarea "Our team is working to send the product as"
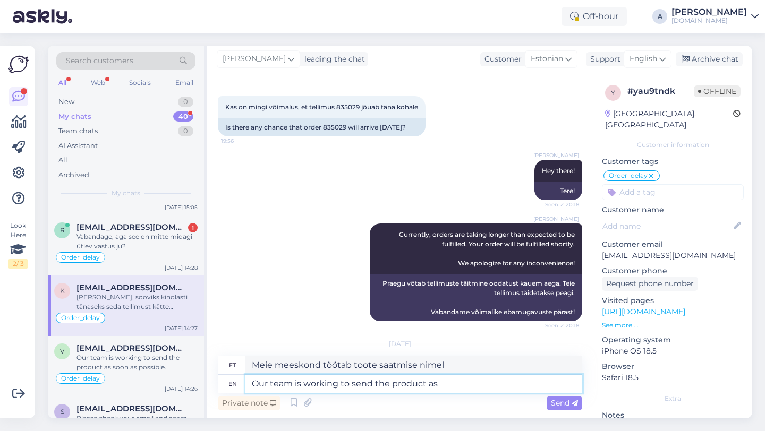
type textarea "Meie meeskond töötab selle nimel, et toode saata järgmiselt"
type textarea "Our team is working to send the product as sson as"
type textarea "Meie meeskond töötab selle nimel, et toode sson as saata."
type textarea "Our team is working to send the product as sson"
type textarea "Meie meeskond töötab selle nimel, et toode ssonina saata"
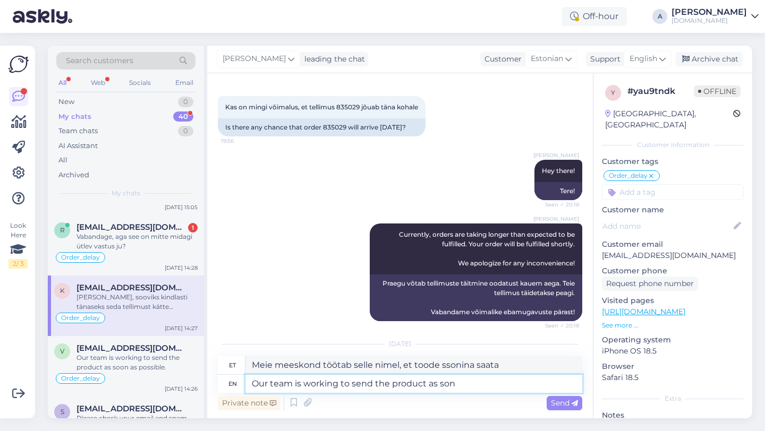
type textarea "Our team is working to send the product as son"
type textarea "Meie meeskond töötab selle nimel, et toode pojana saata"
type textarea "Our team is working to send the product as soon a"
type textarea "Meie meeskond töötab selle nimel, et toode võimalikult kiiresti [PERSON_NAME] t…"
type textarea "Our team is working to send the product as soon as possible."
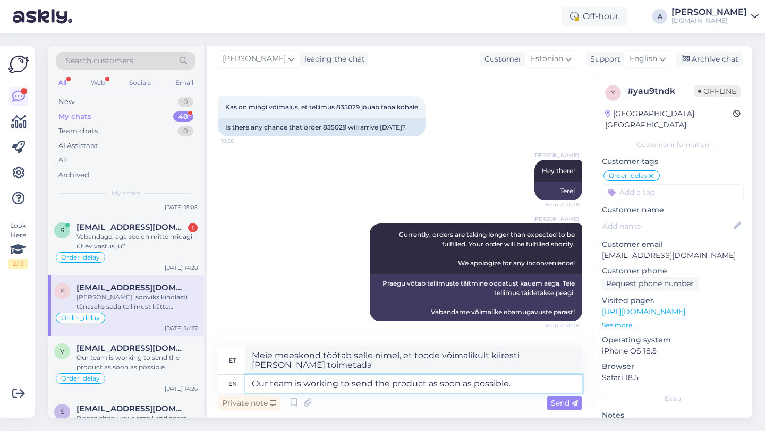
type textarea "Meie meeskond töötab selle nimel, et toode võimalikult kiiresti kohale toimetad…"
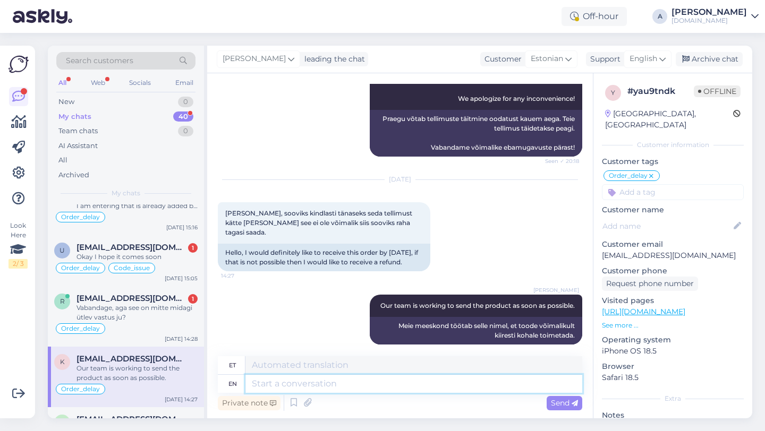
scroll to position [364, 0]
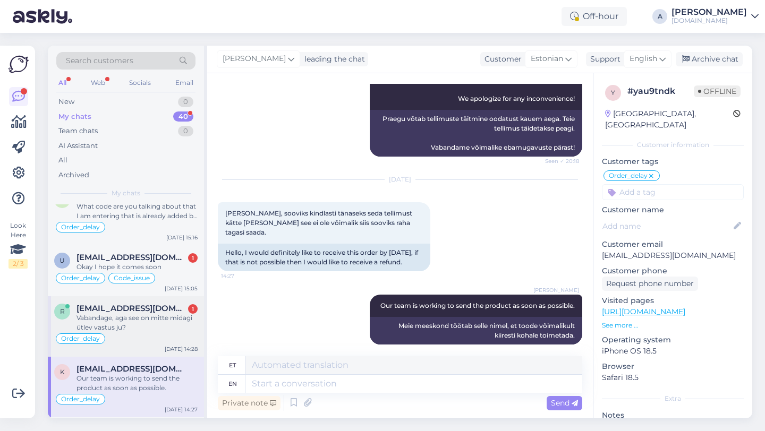
click at [132, 306] on span "[EMAIL_ADDRESS][DOMAIN_NAME]" at bounding box center [131, 309] width 110 height 10
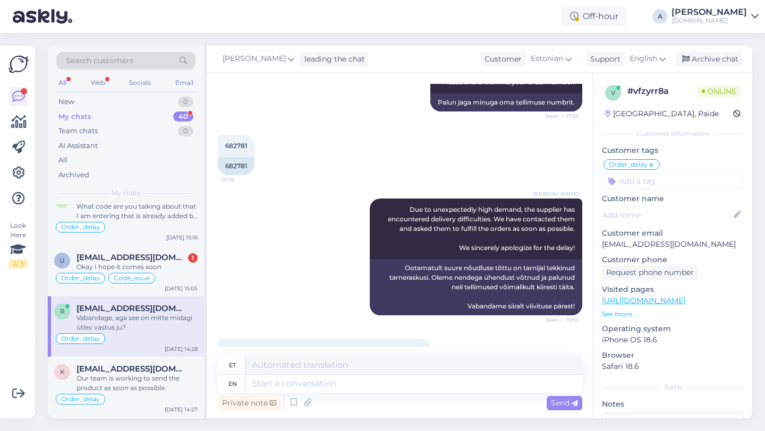
scroll to position [379, 0]
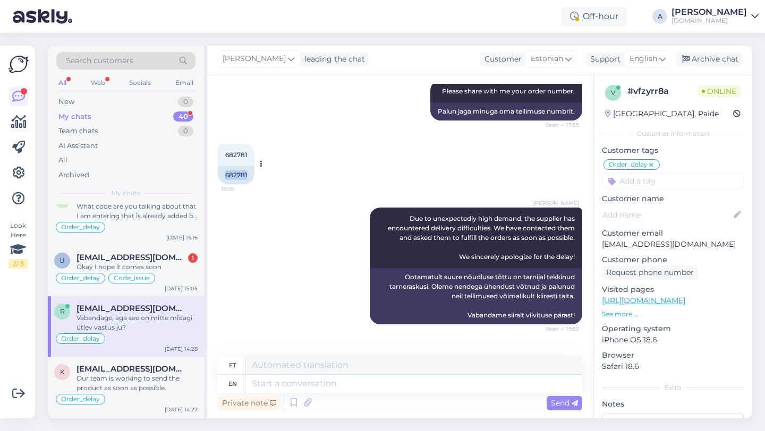
drag, startPoint x: 251, startPoint y: 175, endPoint x: 221, endPoint y: 172, distance: 30.4
click at [221, 172] on div "682781" at bounding box center [236, 175] width 37 height 18
copy div "682781"
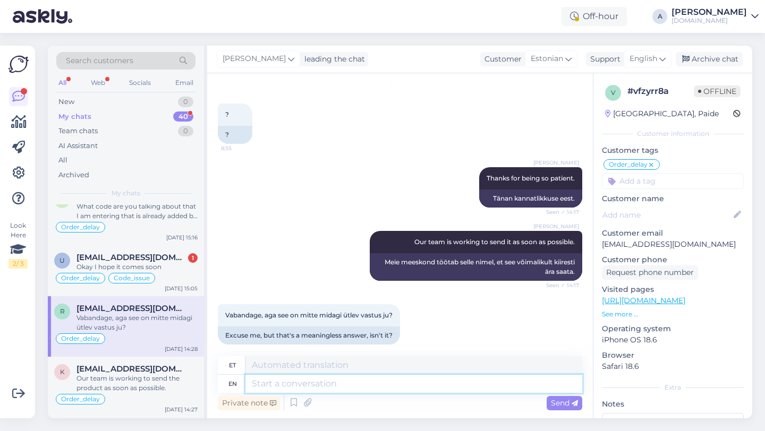
click at [315, 382] on textarea at bounding box center [413, 384] width 337 height 18
type textarea "p"
type textarea "Please be"
type textarea "Palun"
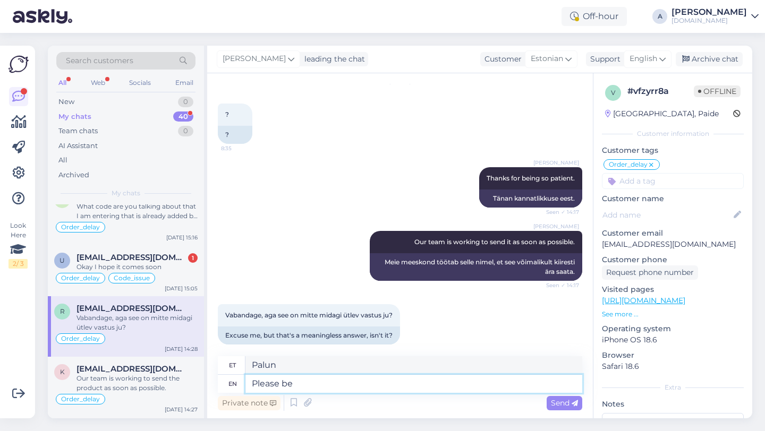
type textarea "Please be"
type textarea "Palun ole"
type textarea "Please be patient,"
type textarea "Palun ole kannatlik,"
type textarea "Please be patient, they"
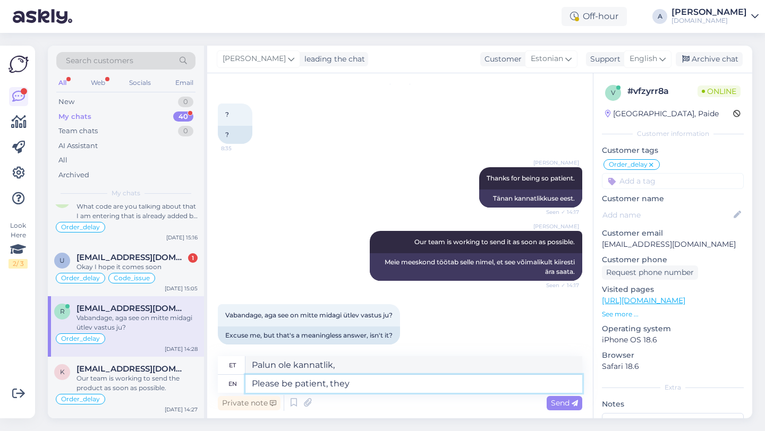
type textarea "[PERSON_NAME] kannatlikud, nad"
type textarea "Please be patient, they are rea"
type textarea "[PERSON_NAME] kannatlikud, nad on"
type textarea "Please be patient, they are really"
type textarea "[PERSON_NAME] kannatlikud, nad on tõesti"
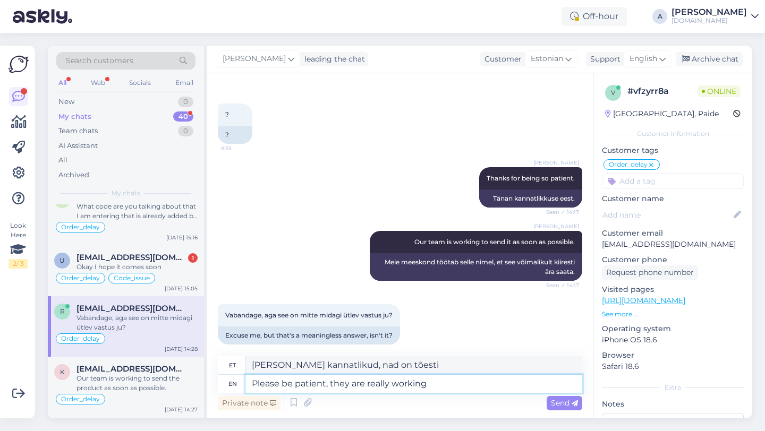
type textarea "Please be patient, they are really working o"
type textarea "[PERSON_NAME] kannatlikud, nad tõesti töötavad"
type textarea "Please be patient, they are really working on oit"
type textarea "[PERSON_NAME] kannatlikud, nad tõesti töötavad selle nimel"
type textarea "Please be patient, they are really working on oit."
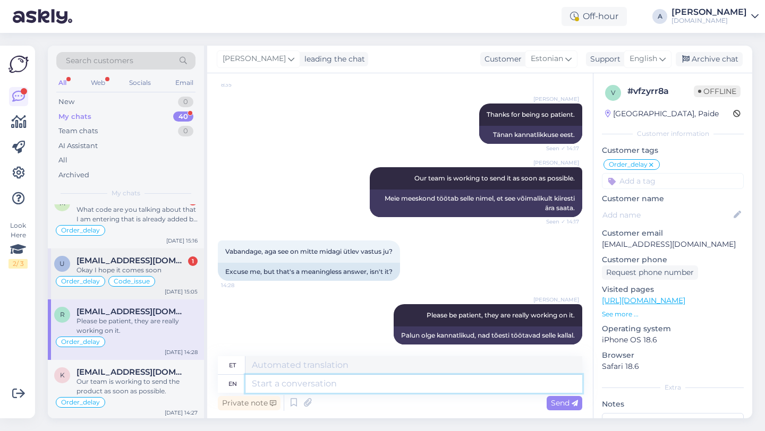
scroll to position [344, 0]
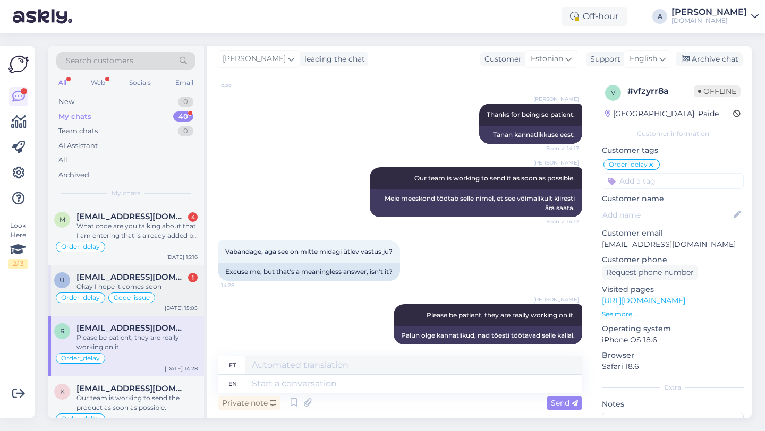
click at [133, 288] on div "Okay I hope it comes soon" at bounding box center [136, 287] width 121 height 10
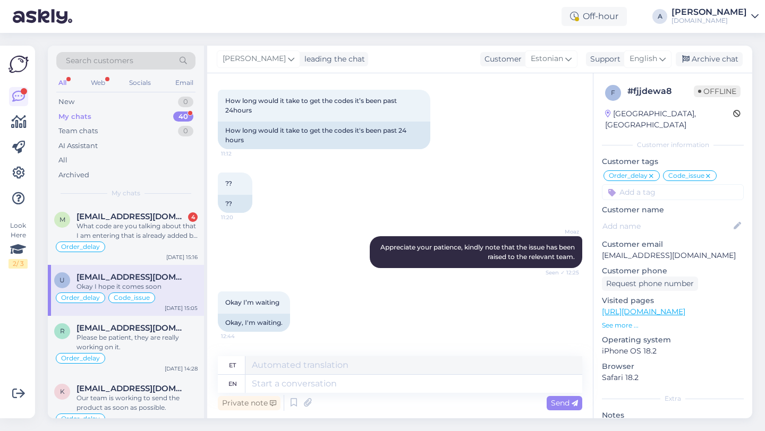
scroll to position [7444, 0]
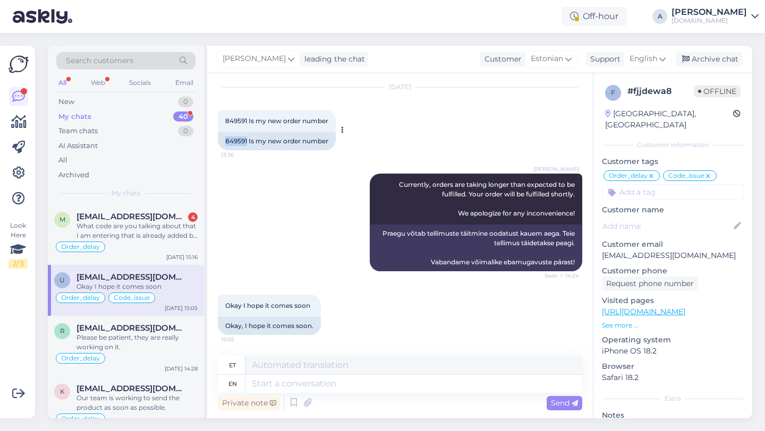
drag, startPoint x: 247, startPoint y: 142, endPoint x: 222, endPoint y: 140, distance: 25.6
click at [222, 140] on div "849591 Is my new order number" at bounding box center [277, 141] width 118 height 18
copy div "849591"
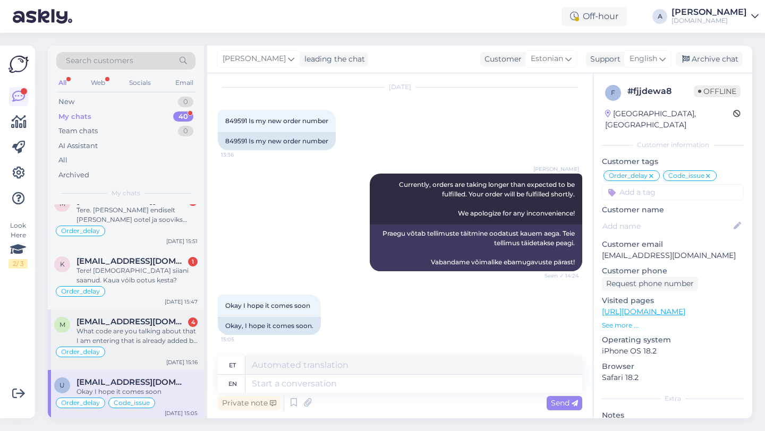
click at [150, 347] on div "Order_delay" at bounding box center [125, 352] width 143 height 13
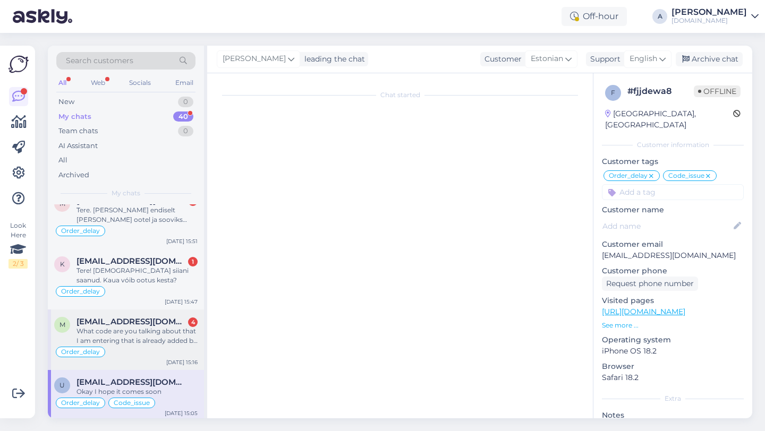
scroll to position [4755, 0]
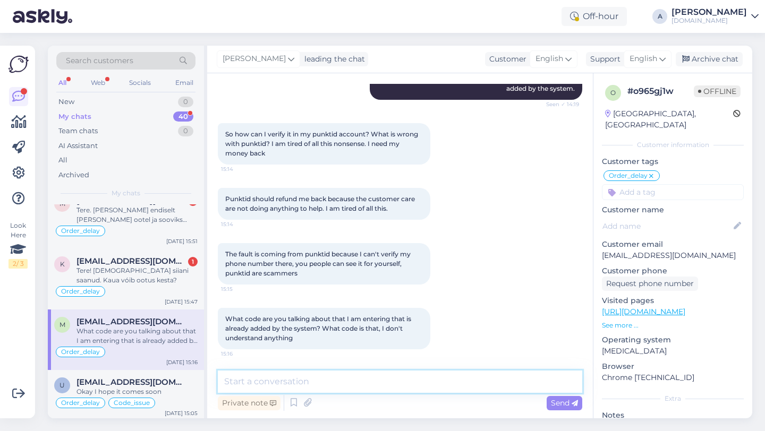
click at [262, 381] on textarea at bounding box center [400, 382] width 364 height 22
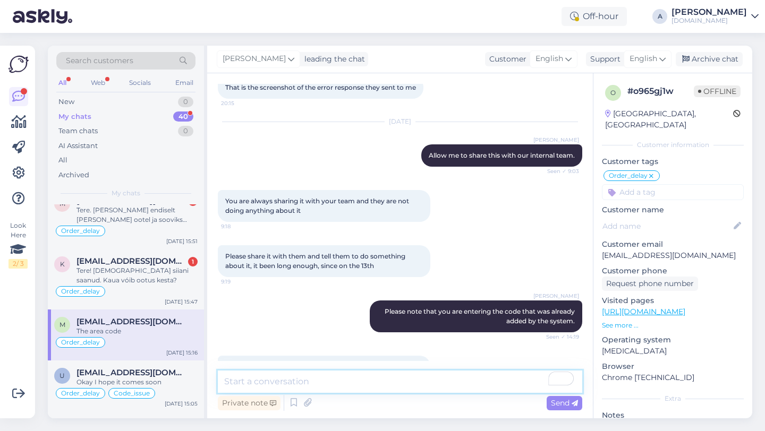
scroll to position [4312, 0]
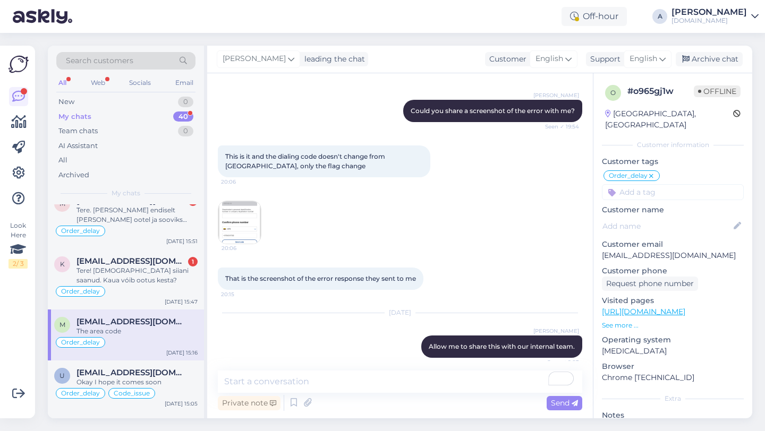
click at [245, 220] on img at bounding box center [239, 222] width 42 height 42
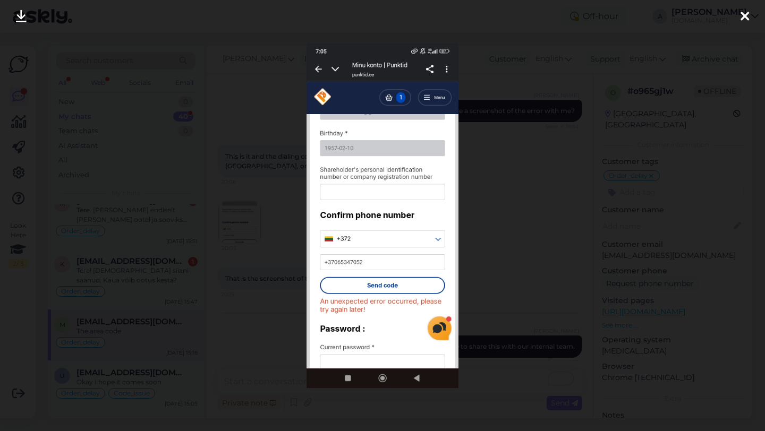
click at [743, 16] on icon at bounding box center [744, 17] width 8 height 14
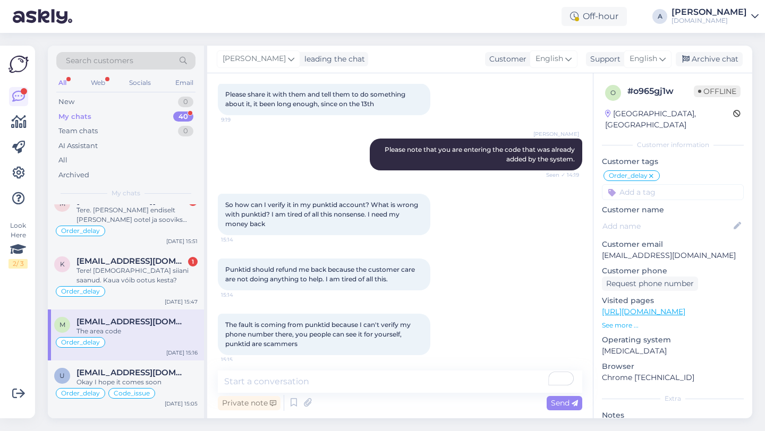
scroll to position [4801, 0]
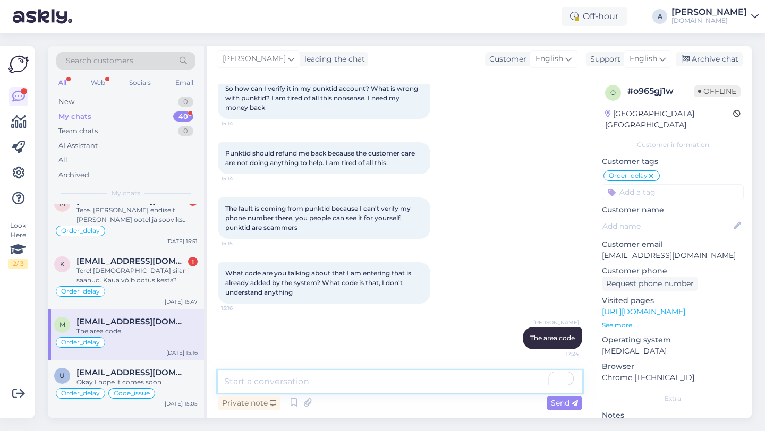
click at [260, 388] on textarea "To enrich screen reader interactions, please activate Accessibility in Grammarl…" at bounding box center [400, 382] width 364 height 22
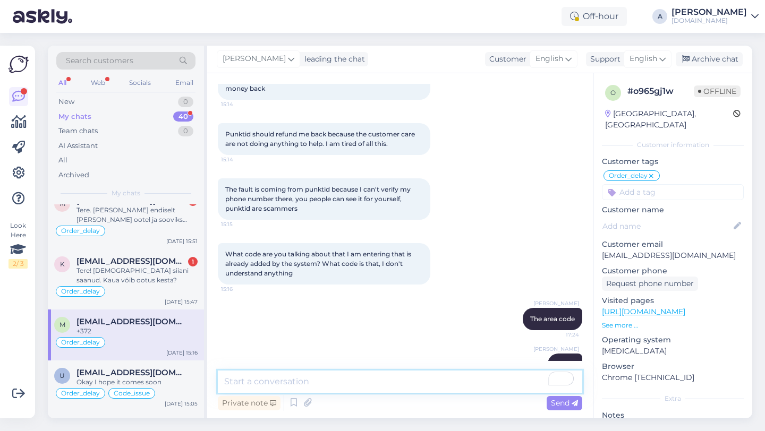
scroll to position [4846, 0]
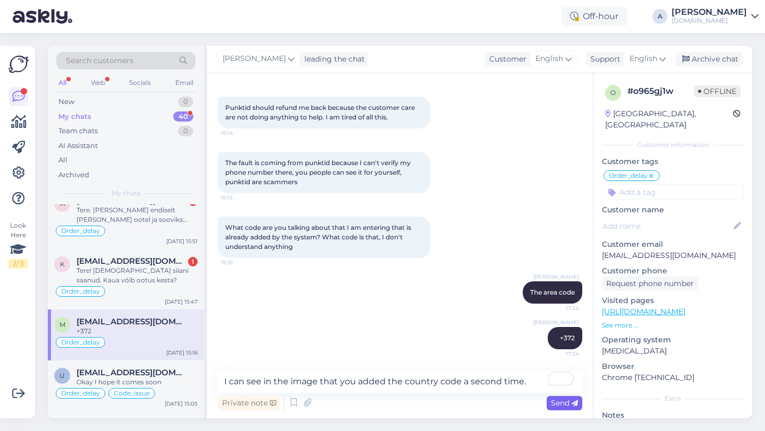
click at [556, 404] on span "Send" at bounding box center [564, 403] width 27 height 10
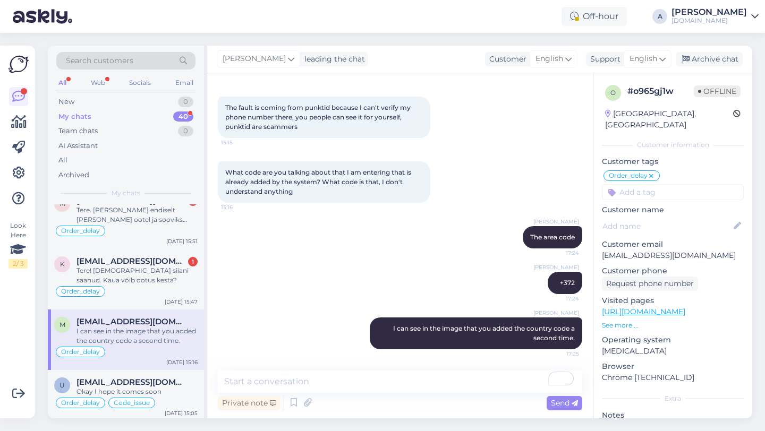
scroll to position [205, 0]
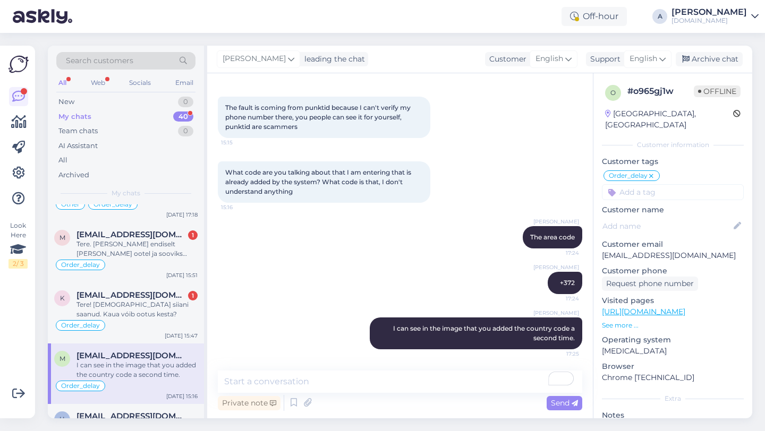
click at [149, 314] on div "Tere! [DEMOGRAPHIC_DATA] siiani saanud. Kaua vóib ootus kesta?" at bounding box center [136, 309] width 121 height 19
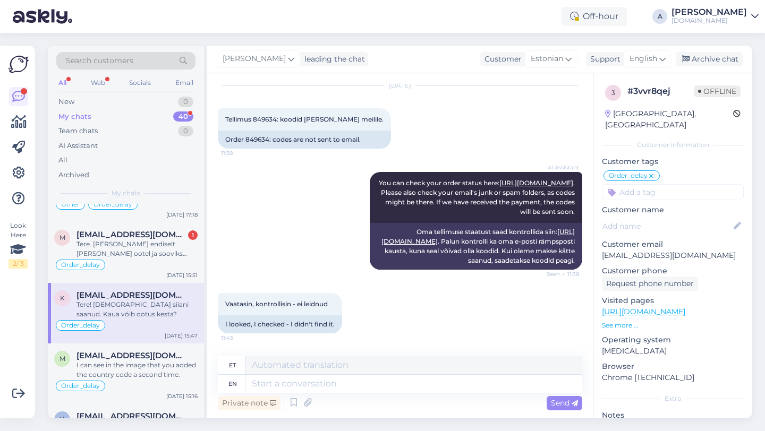
scroll to position [31, 0]
drag, startPoint x: 268, startPoint y: 140, endPoint x: 248, endPoint y: 140, distance: 20.2
click at [247, 140] on div "Order 849634: codes are not sent to email." at bounding box center [304, 140] width 173 height 18
copy div "849634"
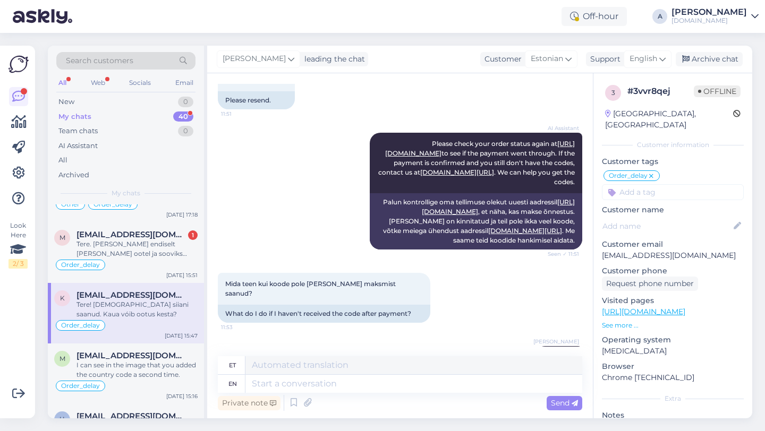
scroll to position [556, 0]
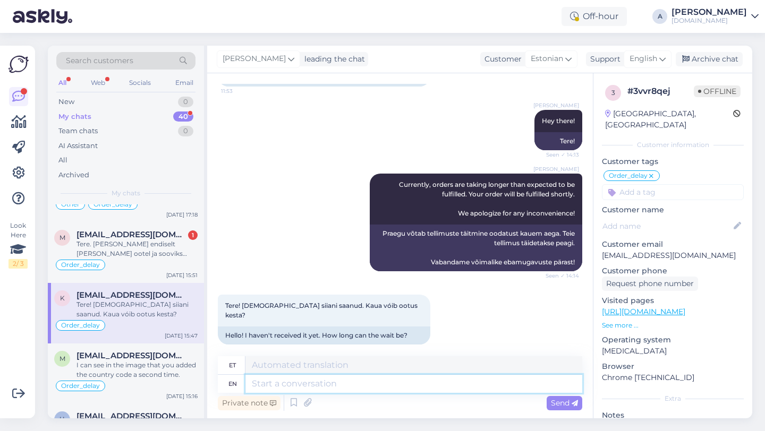
click at [325, 385] on textarea at bounding box center [413, 384] width 337 height 18
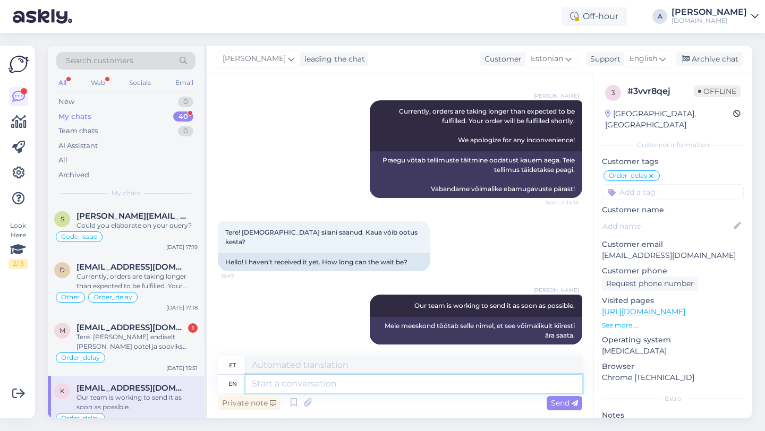
scroll to position [113, 0]
click at [154, 346] on div "Tere. [PERSON_NAME] endiselt [PERSON_NAME] ootel ja sooviks teada ,et kui kaua …" at bounding box center [136, 340] width 121 height 19
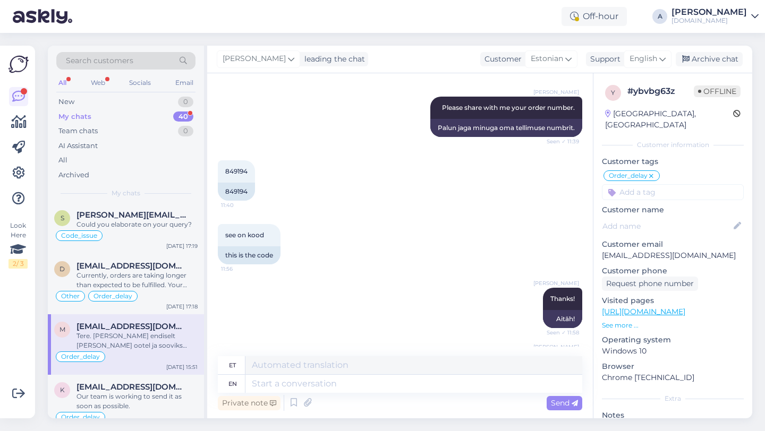
scroll to position [290, 0]
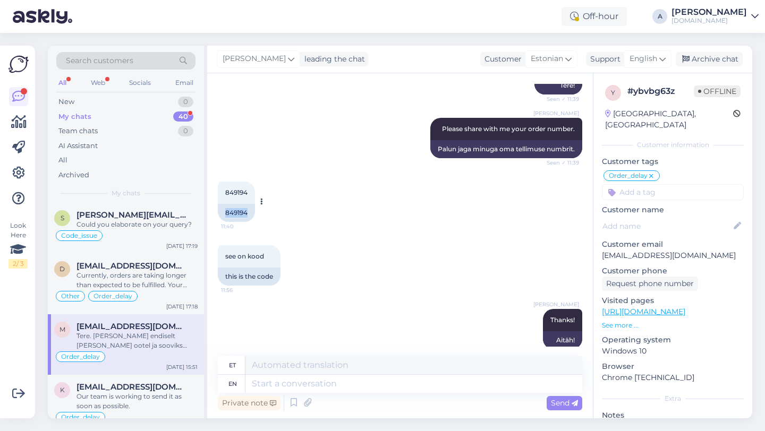
drag, startPoint x: 252, startPoint y: 214, endPoint x: 217, endPoint y: 213, distance: 34.5
click at [218, 213] on div "849194" at bounding box center [236, 213] width 37 height 18
copy div "849194"
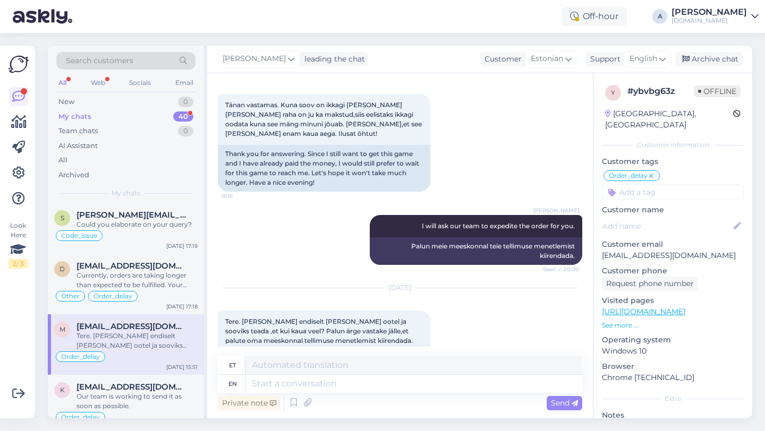
scroll to position [2353, 0]
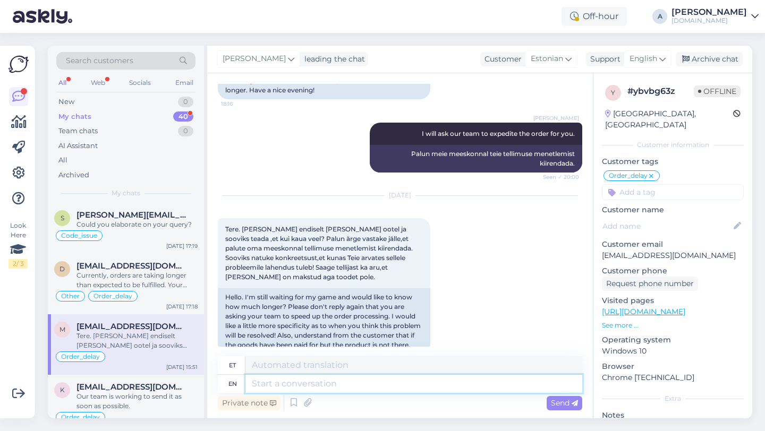
click at [329, 384] on textarea at bounding box center [413, 384] width 337 height 18
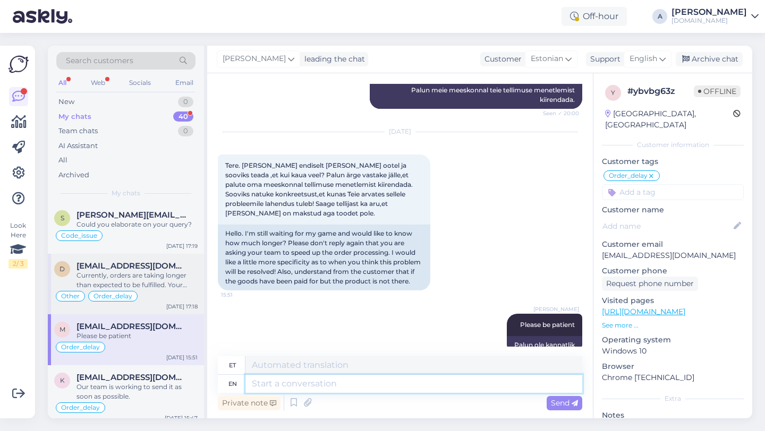
scroll to position [0, 0]
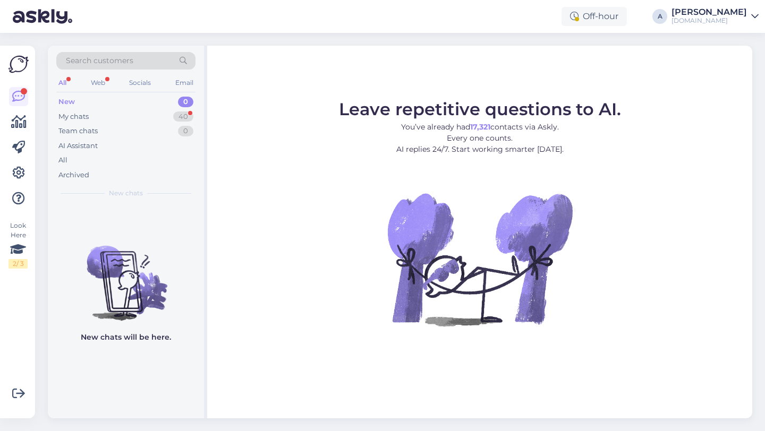
click at [143, 63] on div "Search customers" at bounding box center [125, 61] width 139 height 18
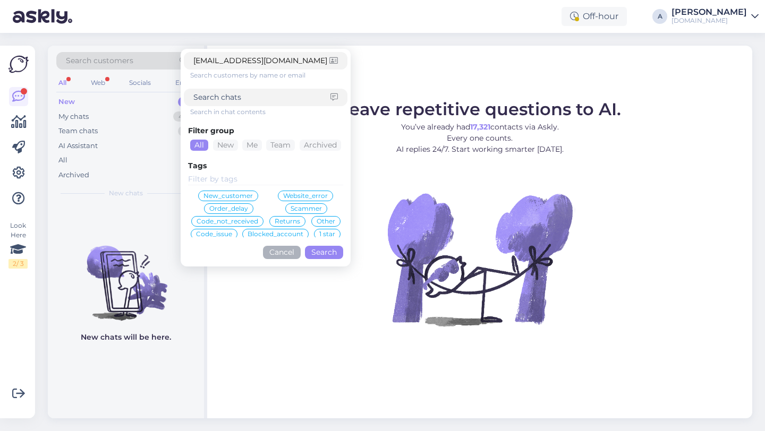
type input "[EMAIL_ADDRESS][DOMAIN_NAME]"
click at [320, 250] on button "Search" at bounding box center [324, 252] width 38 height 13
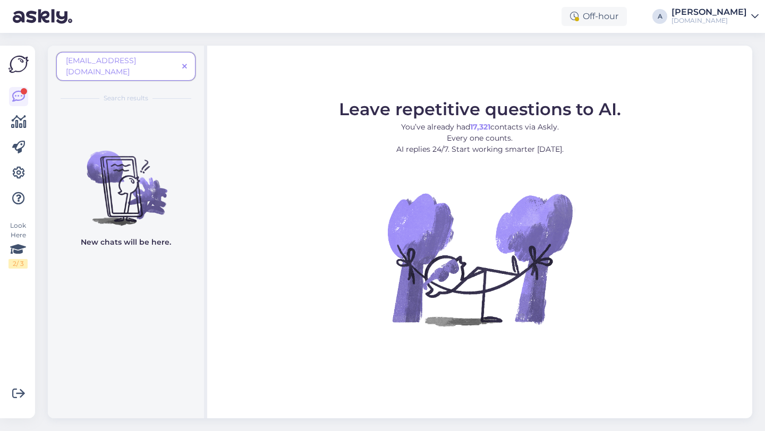
click at [186, 63] on icon at bounding box center [184, 66] width 5 height 7
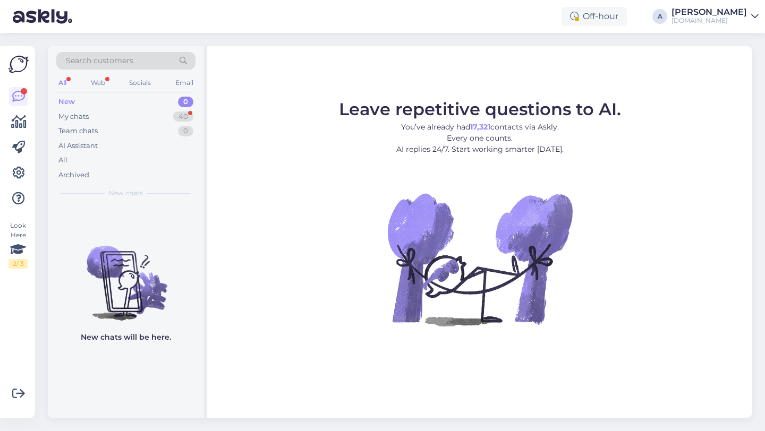
click at [252, 246] on figure "Leave repetitive questions to AI. You’ve already had 17,321 contacts via Askly.…" at bounding box center [480, 228] width 526 height 254
